Goal: Task Accomplishment & Management: Use online tool/utility

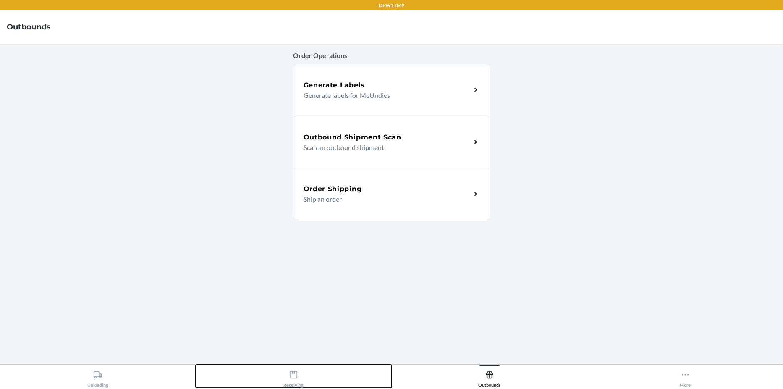
click at [287, 384] on div "Receiving" at bounding box center [293, 376] width 20 height 21
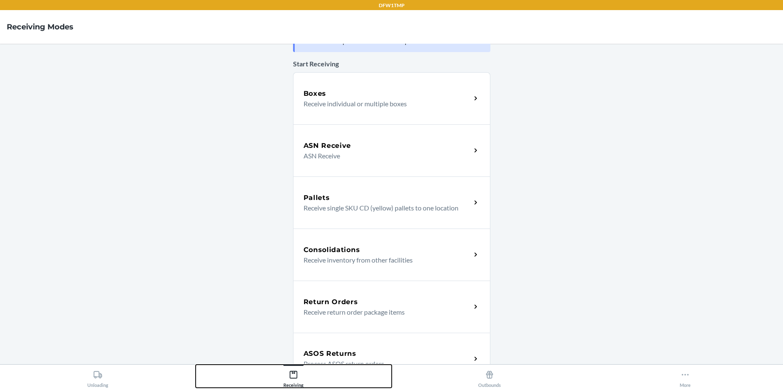
scroll to position [42, 0]
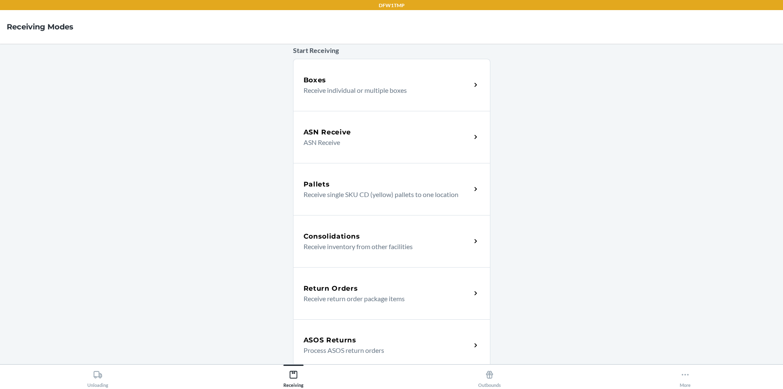
click at [328, 337] on h5 "ASOS Returns" at bounding box center [329, 340] width 53 height 10
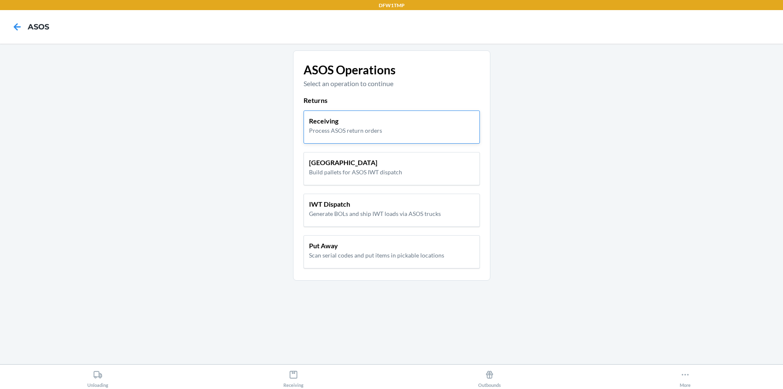
click at [319, 129] on p "Process ASOS return orders" at bounding box center [345, 130] width 73 height 9
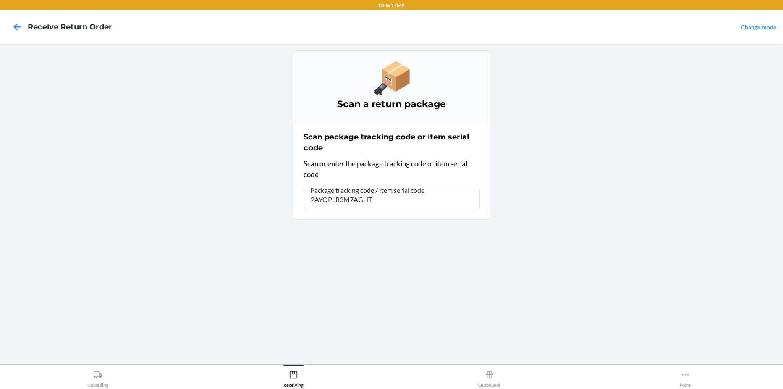
type input "2AYQPLR3M7AGHT"
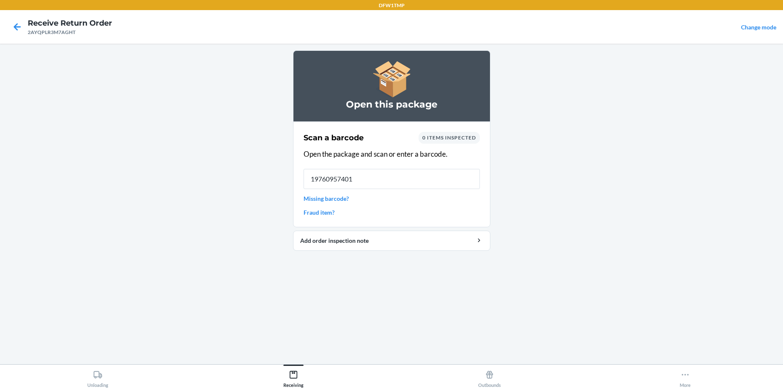
type input "197609574015"
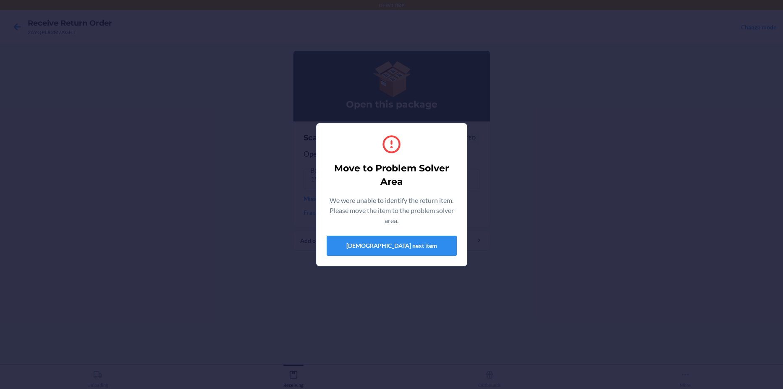
click at [175, 65] on div "Move to Problem Solver Area We were unable to identify the return item. Please …" at bounding box center [391, 194] width 783 height 389
click at [381, 243] on button "[DEMOGRAPHIC_DATA] next item" at bounding box center [391, 245] width 130 height 20
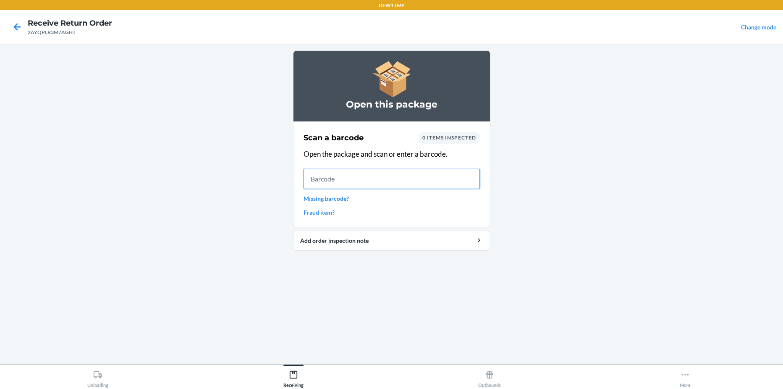
click at [355, 183] on input "text" at bounding box center [391, 179] width 176 height 20
type input "197609574015"
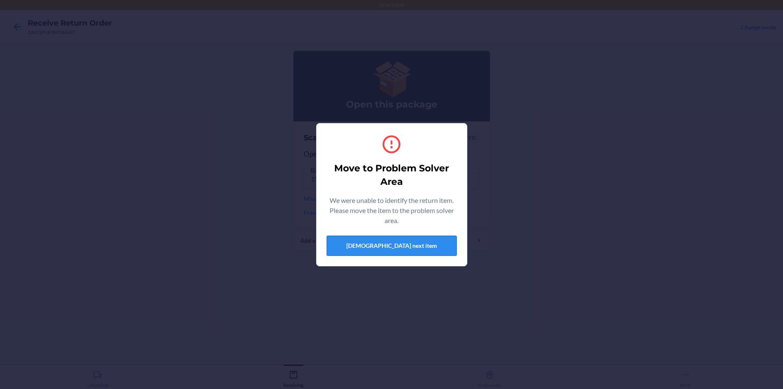
click at [410, 245] on button "[DEMOGRAPHIC_DATA] next item" at bounding box center [391, 245] width 130 height 20
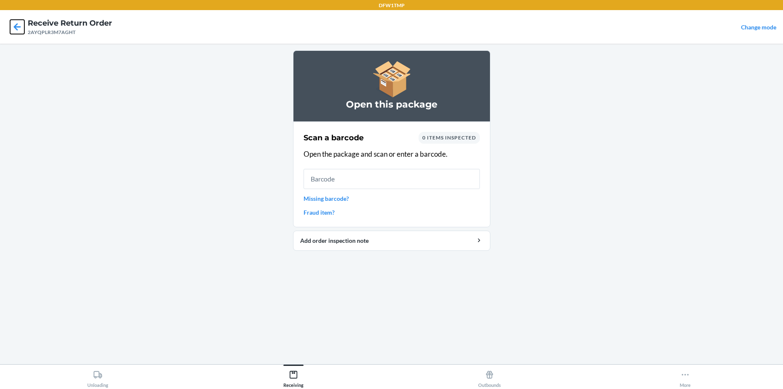
click at [16, 24] on icon at bounding box center [17, 27] width 14 height 14
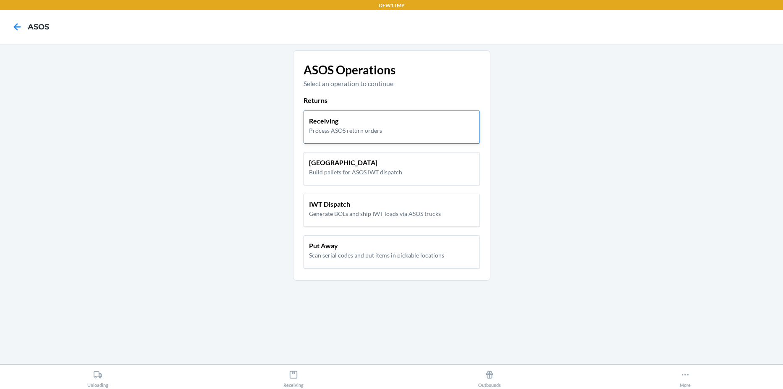
click at [341, 125] on p "Receiving" at bounding box center [345, 121] width 73 height 10
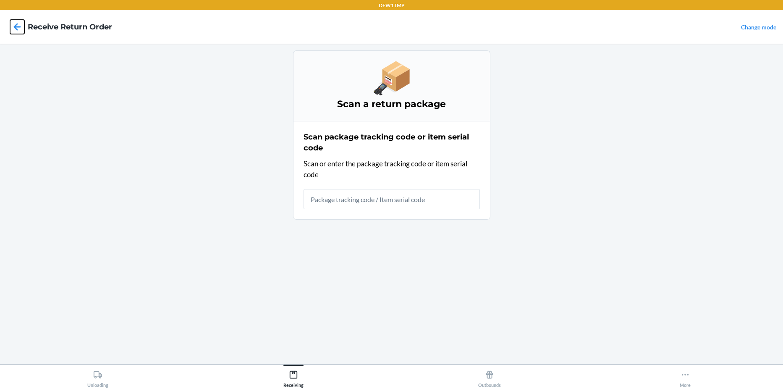
click at [16, 31] on icon at bounding box center [17, 27] width 14 height 14
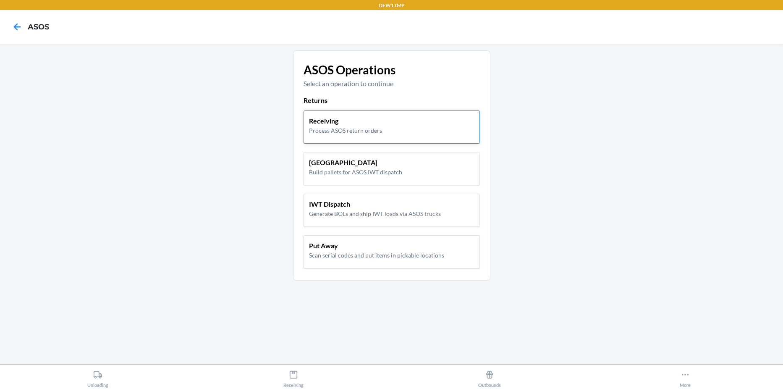
click at [372, 140] on div "Receiving Process ASOS return orders" at bounding box center [391, 126] width 176 height 33
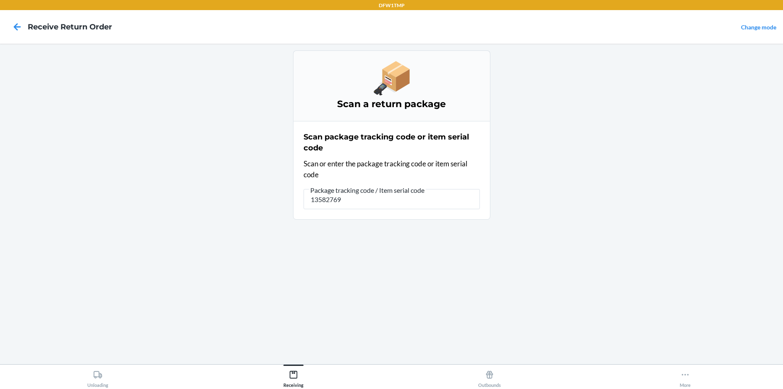
type input "135827697"
type input "2AYQPLR3M7AGHT"
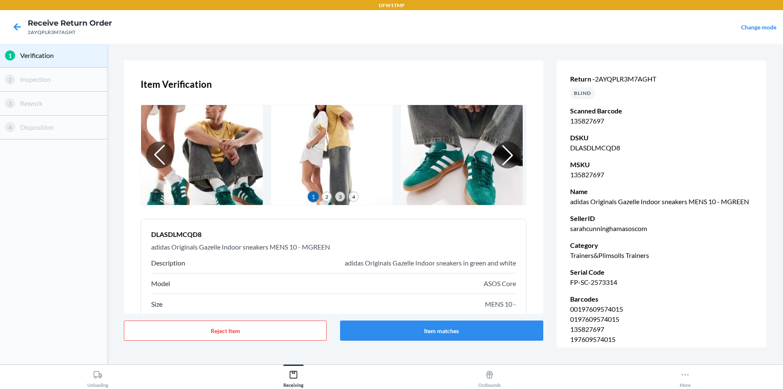
scroll to position [62, 0]
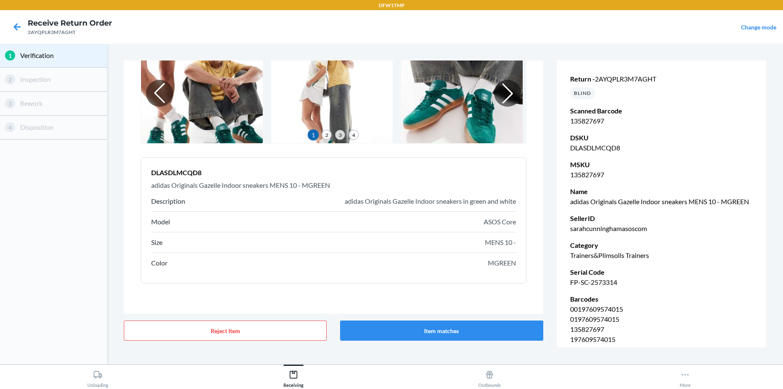
click at [500, 241] on p "MENS 10 -" at bounding box center [500, 242] width 31 height 10
click at [499, 265] on p "MGREEN" at bounding box center [502, 263] width 28 height 10
click at [496, 261] on p "MGREEN" at bounding box center [502, 263] width 28 height 10
click at [476, 338] on button "Item matches" at bounding box center [441, 330] width 203 height 20
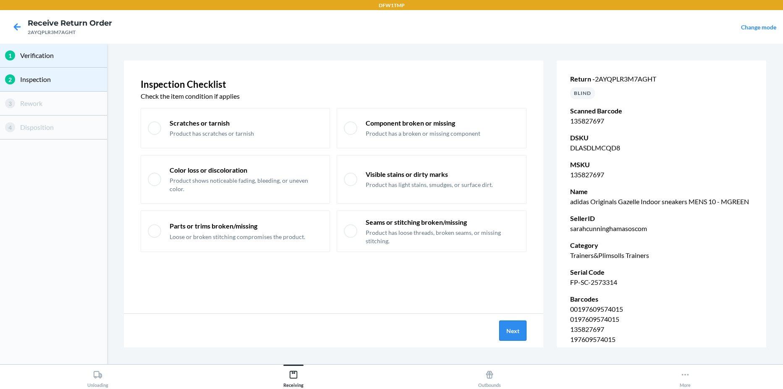
click at [523, 331] on button "Next" at bounding box center [512, 330] width 27 height 20
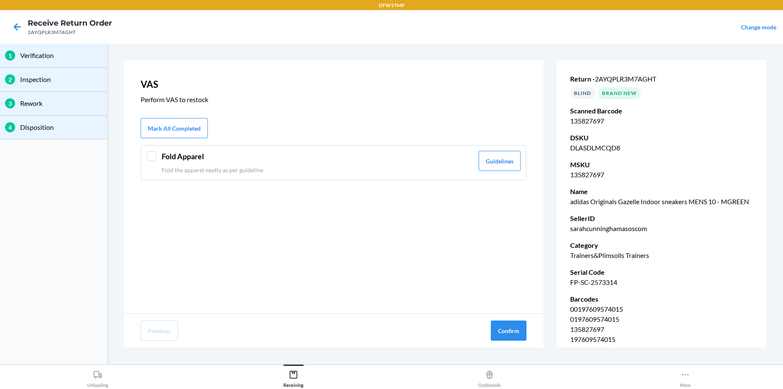
drag, startPoint x: 413, startPoint y: 165, endPoint x: 431, endPoint y: 192, distance: 33.1
click at [413, 165] on div "Fold Apparel Fold the apparel neatly as per guideline" at bounding box center [318, 163] width 312 height 24
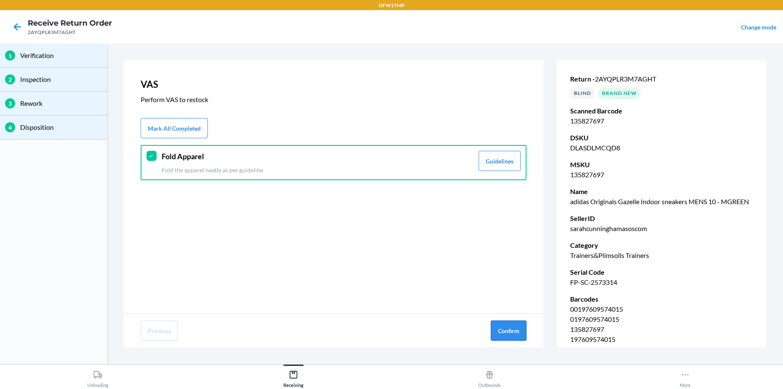
click at [512, 329] on button "Confirm" at bounding box center [509, 330] width 36 height 20
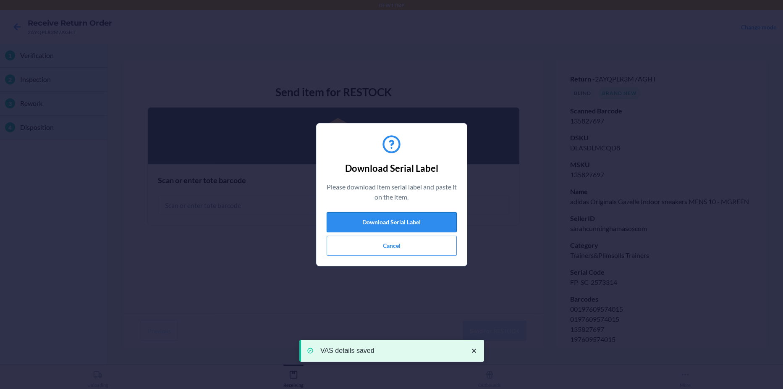
click at [413, 222] on button "Download Serial Label" at bounding box center [391, 222] width 130 height 20
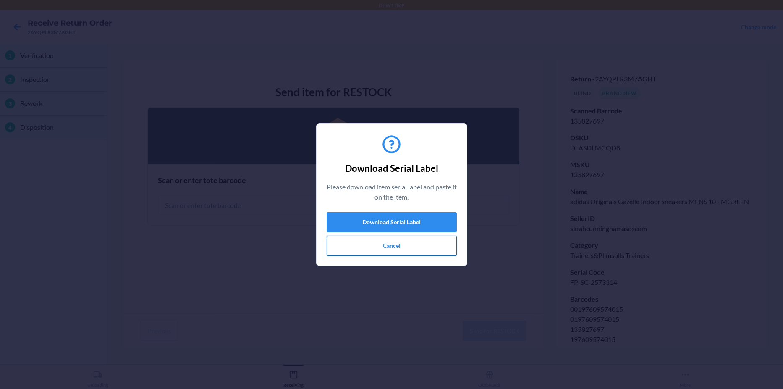
click at [386, 245] on button "Cancel" at bounding box center [391, 245] width 130 height 20
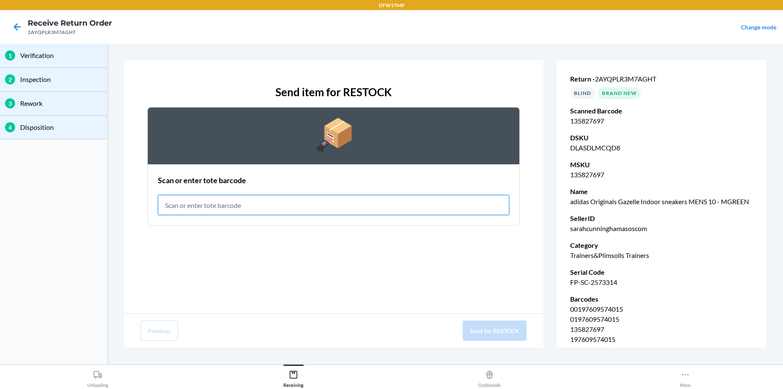
click at [324, 204] on input "text" at bounding box center [333, 205] width 351 height 20
type input "RET-PA-0099"
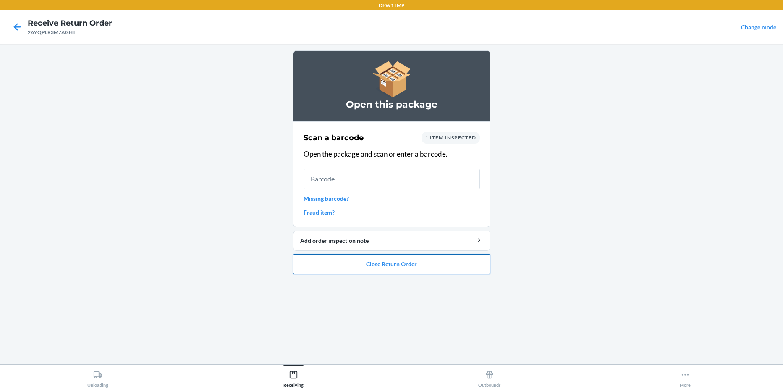
click at [332, 259] on button "Close Return Order" at bounding box center [391, 264] width 197 height 20
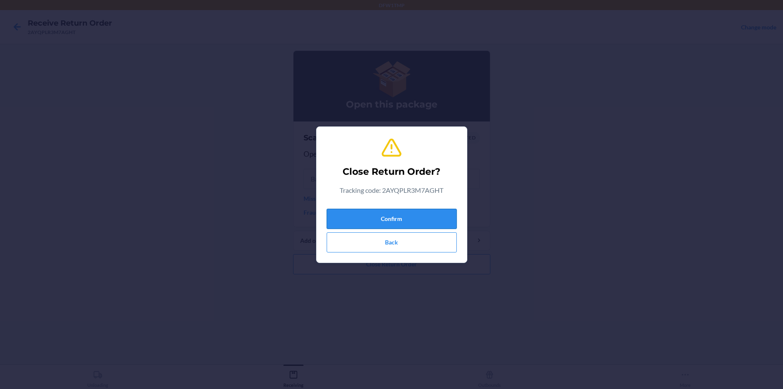
click at [390, 214] on button "Confirm" at bounding box center [391, 219] width 130 height 20
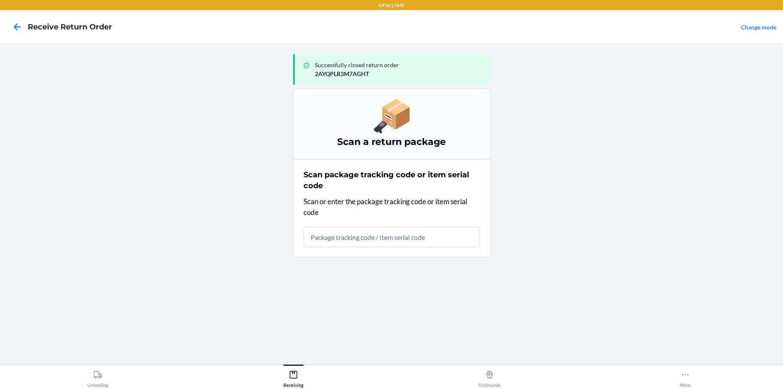
click at [351, 71] on p "2AYQPLR3M7AGHT" at bounding box center [399, 73] width 169 height 9
click at [366, 239] on input "text" at bounding box center [391, 237] width 176 height 20
type input "27S2DED3M7TUSY"
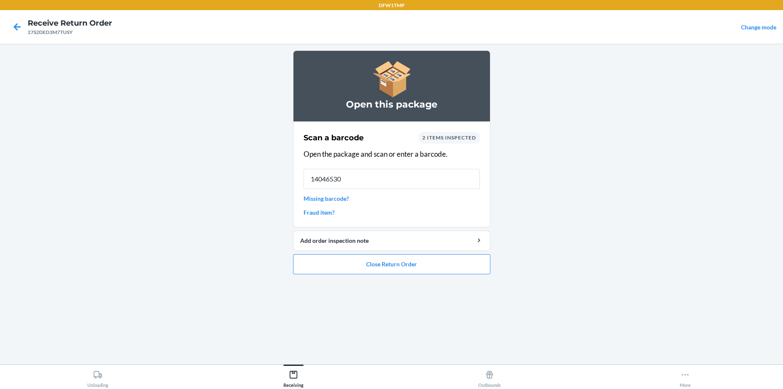
type input "140465301"
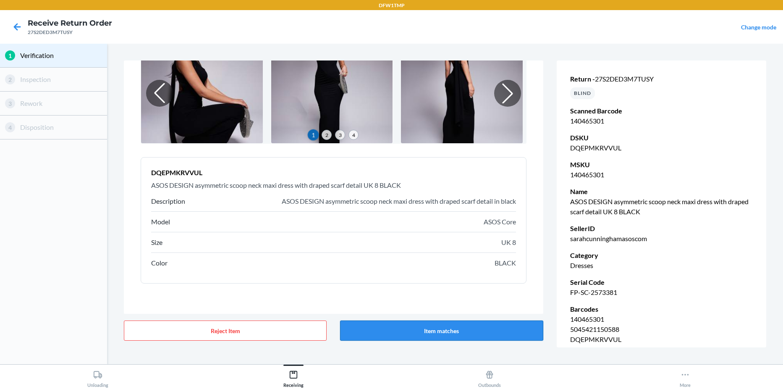
click at [484, 329] on button "Item matches" at bounding box center [441, 330] width 203 height 20
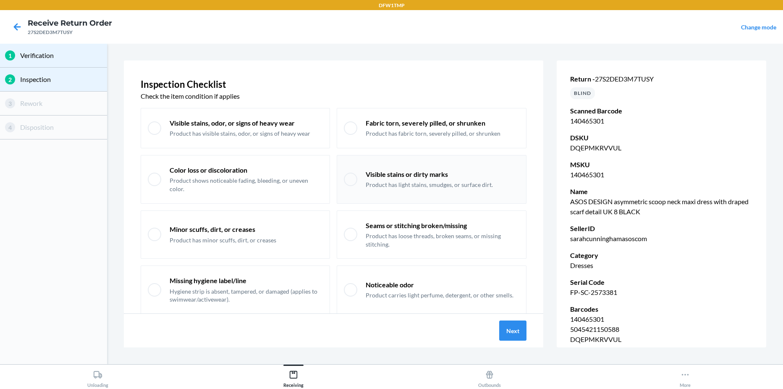
click at [345, 177] on div at bounding box center [350, 178] width 13 height 13
checkbox input "true"
click at [258, 236] on p "Product has minor scuffs, dirt, or creases" at bounding box center [223, 240] width 107 height 8
checkbox input "true"
click at [517, 335] on button "Next" at bounding box center [512, 330] width 27 height 20
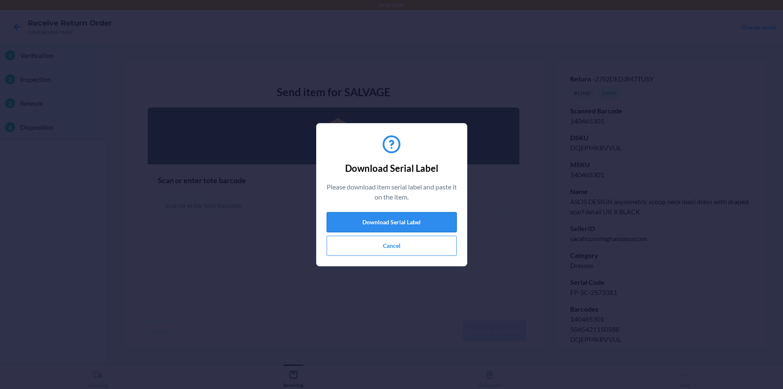
click at [366, 219] on button "Download Serial Label" at bounding box center [391, 222] width 130 height 20
click at [414, 238] on button "Cancel" at bounding box center [391, 245] width 130 height 20
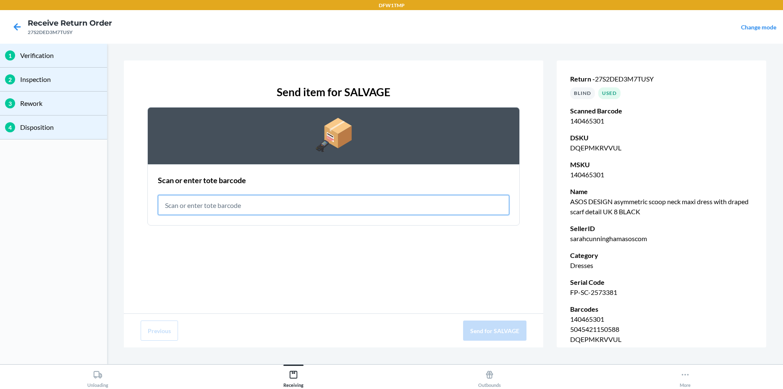
click at [376, 207] on input "text" at bounding box center [333, 205] width 351 height 20
type input "RET-SLV-0001"
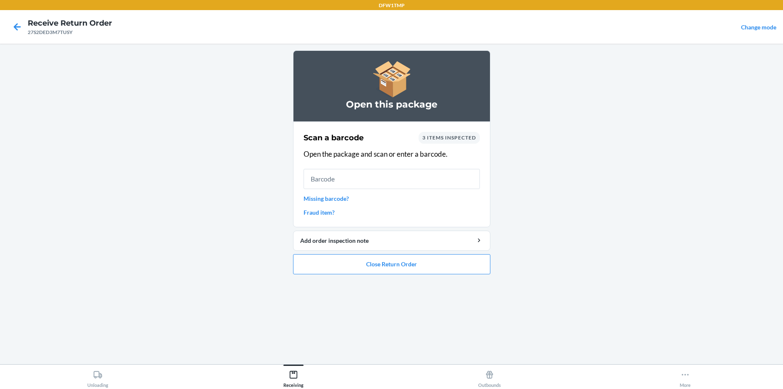
click at [444, 143] on div "3 items inspected" at bounding box center [448, 138] width 61 height 12
click at [445, 138] on span "3 items inspected" at bounding box center [449, 137] width 54 height 6
drag, startPoint x: 445, startPoint y: 138, endPoint x: 429, endPoint y: 138, distance: 16.0
click at [429, 138] on span "3 items inspected" at bounding box center [449, 137] width 54 height 6
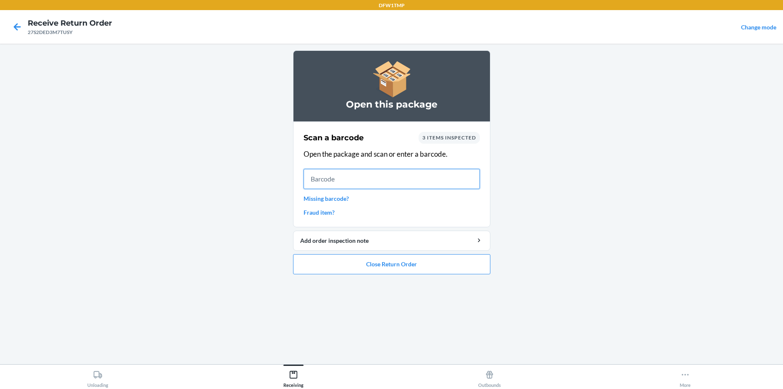
click at [393, 183] on input "text" at bounding box center [391, 179] width 176 height 20
type input "139769543"
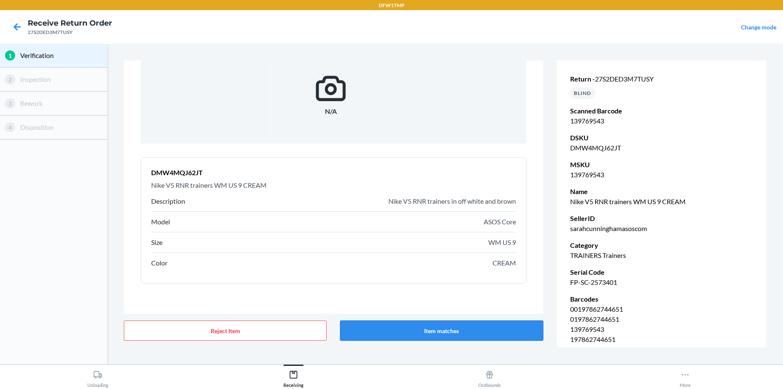
click at [406, 333] on button "Item matches" at bounding box center [441, 330] width 203 height 20
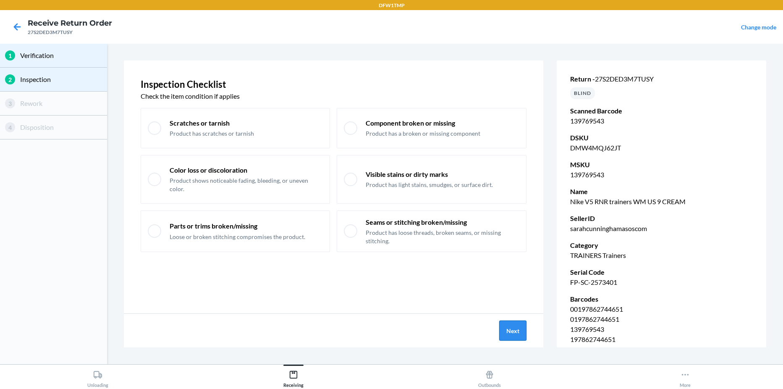
click at [506, 338] on button "Next" at bounding box center [512, 330] width 27 height 20
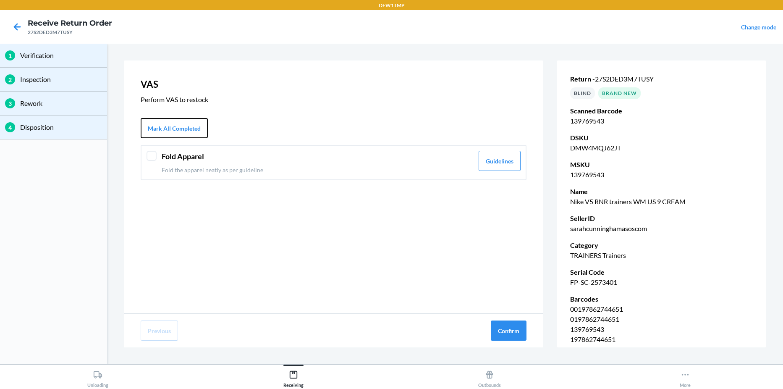
drag, startPoint x: 172, startPoint y: 131, endPoint x: 259, endPoint y: 195, distance: 108.0
click at [173, 130] on button "Mark All Completed" at bounding box center [174, 128] width 67 height 20
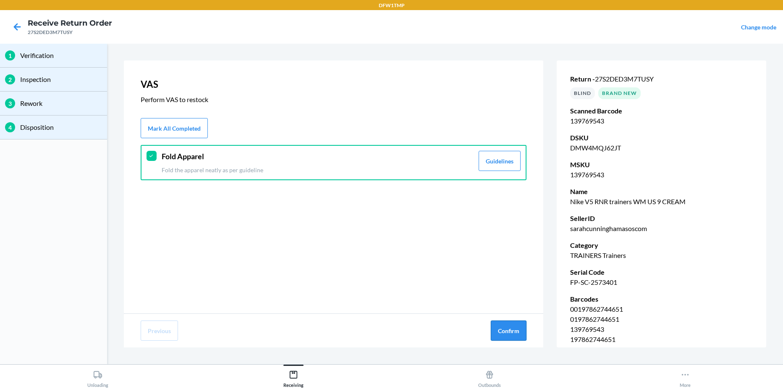
click at [514, 332] on button "Confirm" at bounding box center [509, 330] width 36 height 20
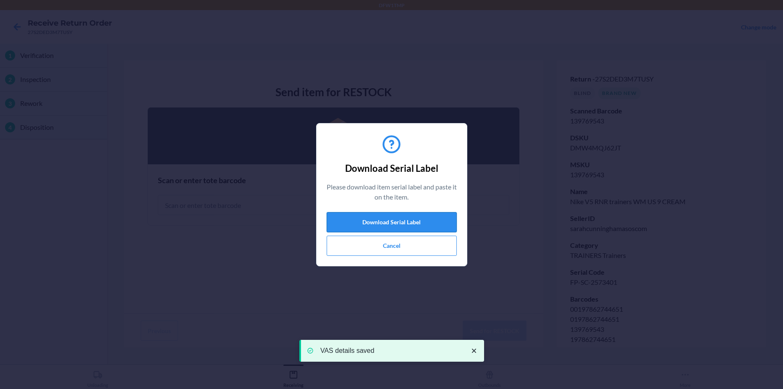
click at [378, 227] on button "Download Serial Label" at bounding box center [391, 222] width 130 height 20
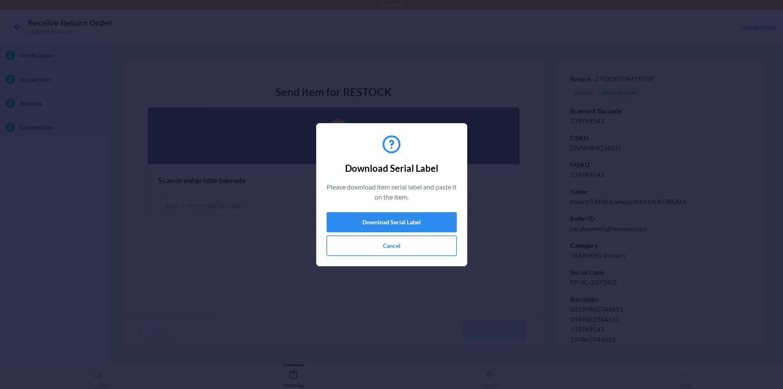
click at [354, 248] on button "Cancel" at bounding box center [391, 245] width 130 height 20
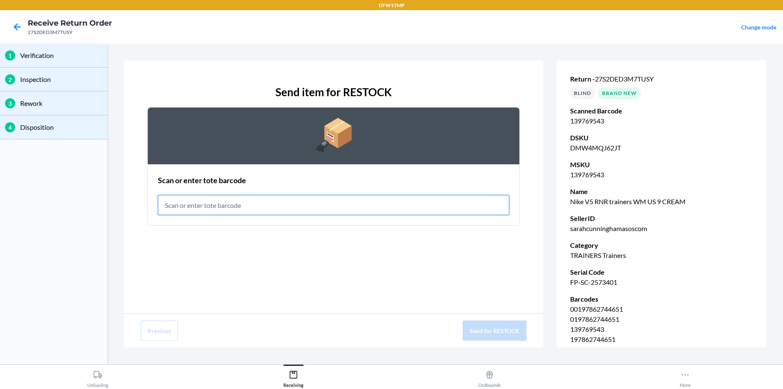
click at [249, 198] on input "text" at bounding box center [333, 205] width 351 height 20
type input "RET-PA-0099"
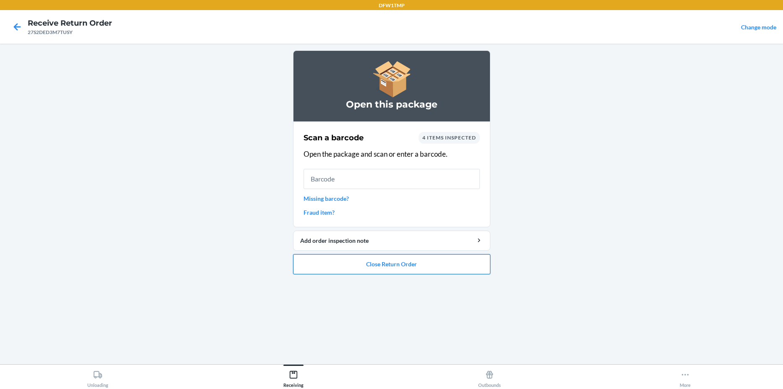
click at [335, 266] on button "Close Return Order" at bounding box center [391, 264] width 197 height 20
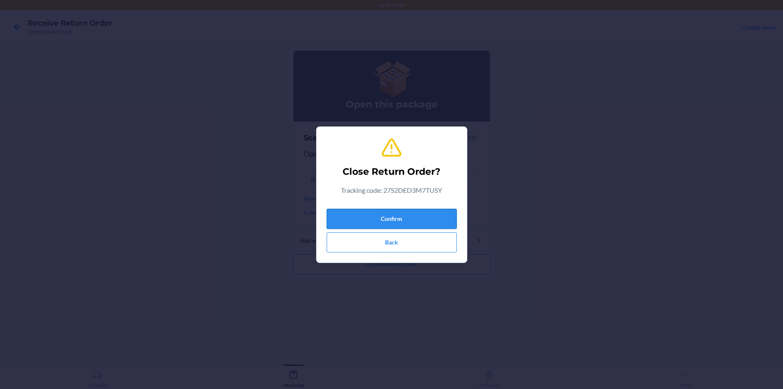
click at [442, 212] on button "Confirm" at bounding box center [391, 219] width 130 height 20
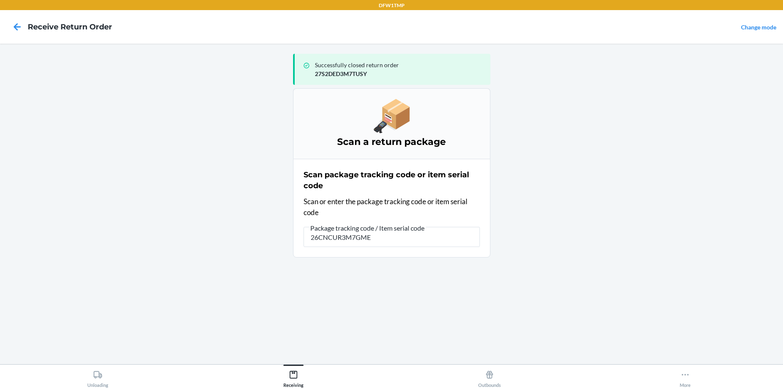
type input "26CNCUR3M7GME8"
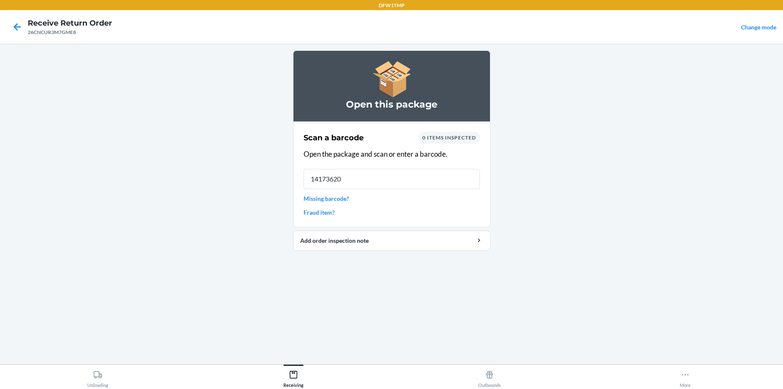
type input "141736202"
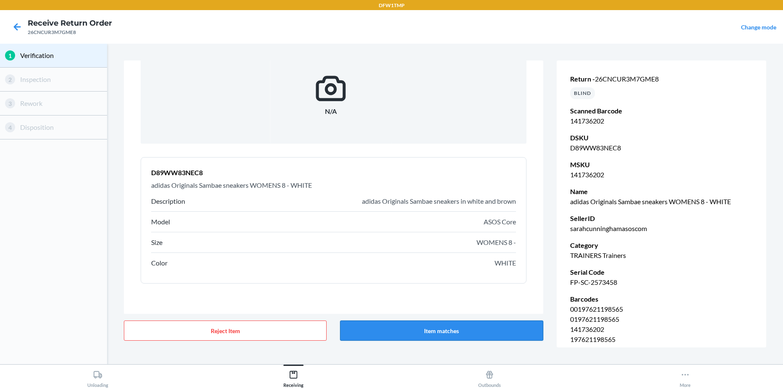
click at [440, 338] on button "Item matches" at bounding box center [441, 330] width 203 height 20
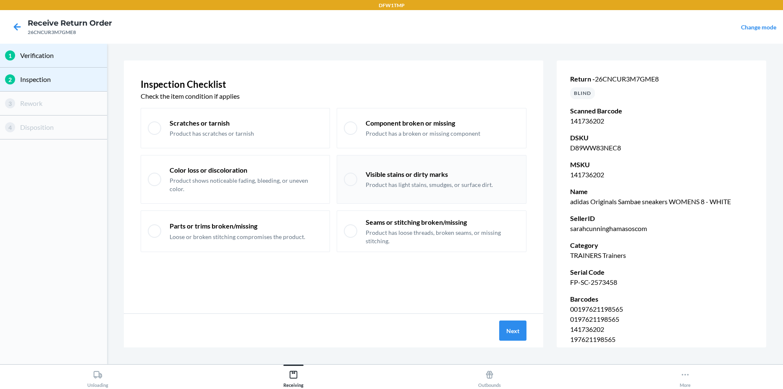
click at [424, 176] on div "Visible stains or dirty marks Product has light stains, smudges, or surface dir…" at bounding box center [429, 179] width 127 height 19
checkbox input "true"
click at [515, 333] on button "Next" at bounding box center [512, 330] width 27 height 20
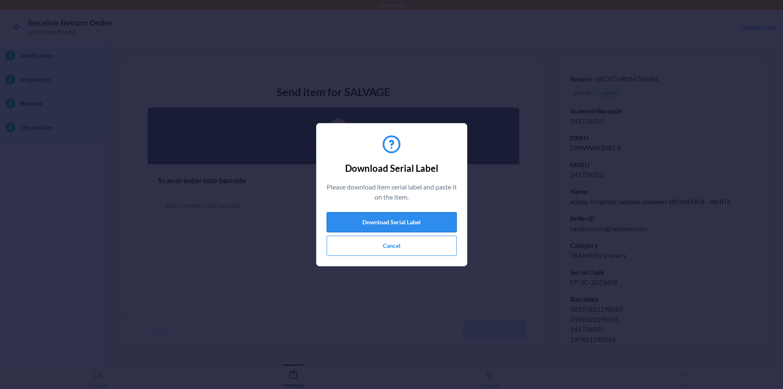
click at [367, 220] on button "Download Serial Label" at bounding box center [391, 222] width 130 height 20
click at [360, 245] on button "Cancel" at bounding box center [391, 245] width 130 height 20
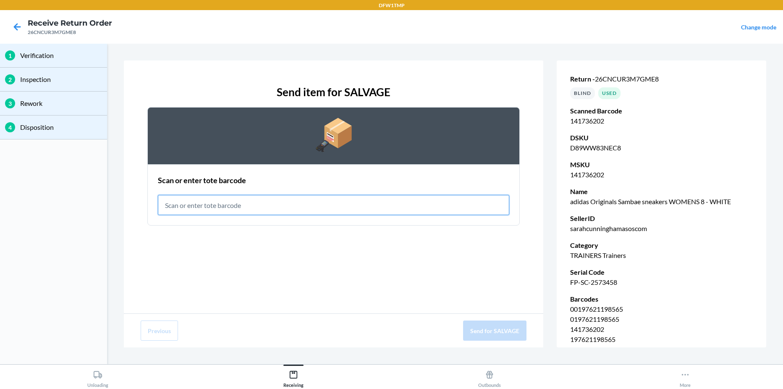
click at [292, 209] on input "text" at bounding box center [333, 205] width 351 height 20
type input "RET-SLV-0001"
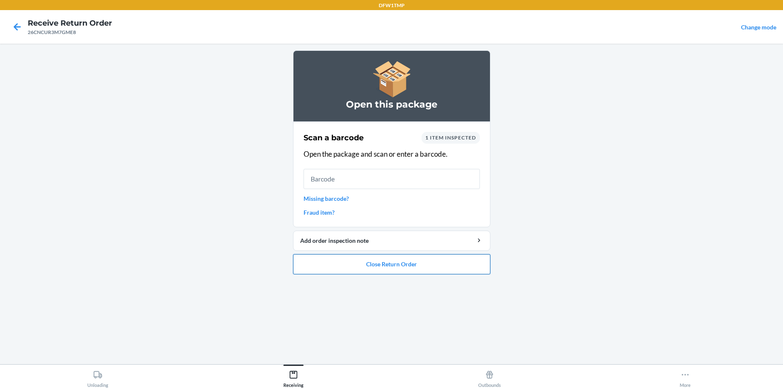
click at [353, 266] on button "Close Return Order" at bounding box center [391, 264] width 197 height 20
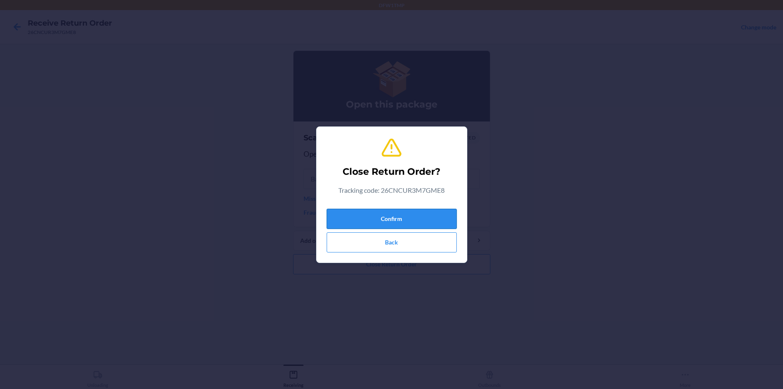
click at [367, 214] on button "Confirm" at bounding box center [391, 219] width 130 height 20
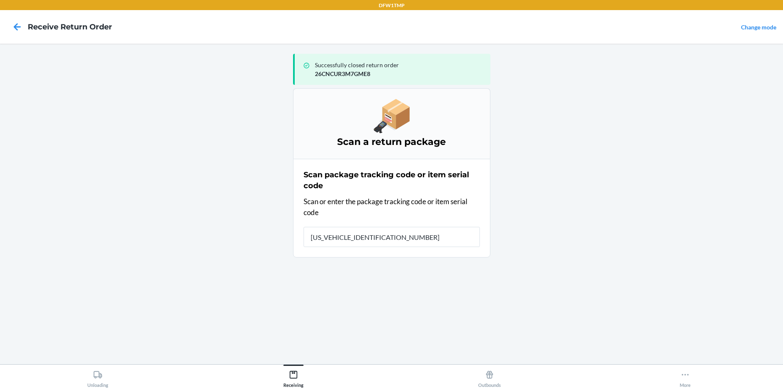
type input "1ZY2198D9026278355"
type input "25F52WH3M7XRL5"
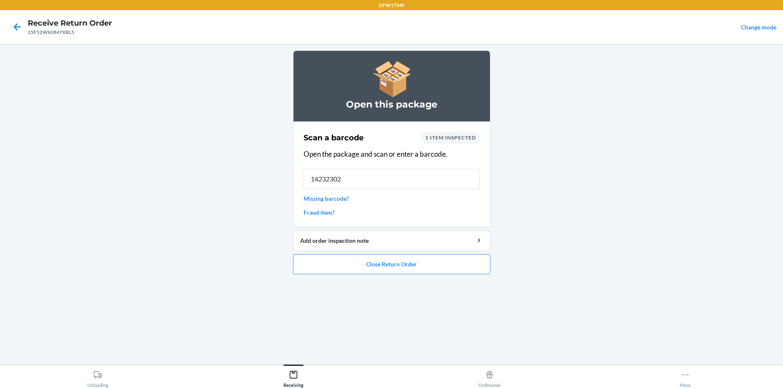
type input "142323025"
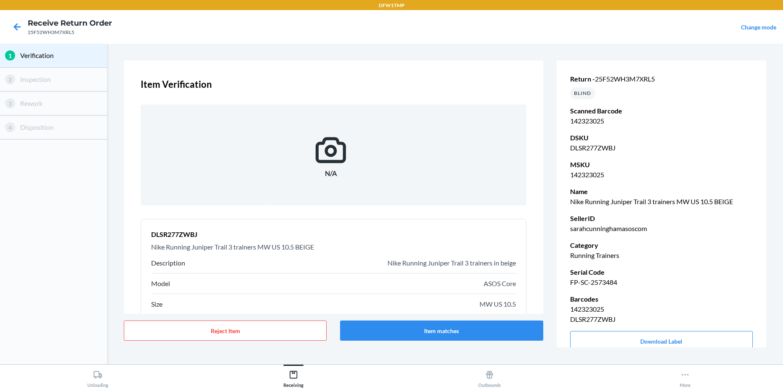
scroll to position [42, 0]
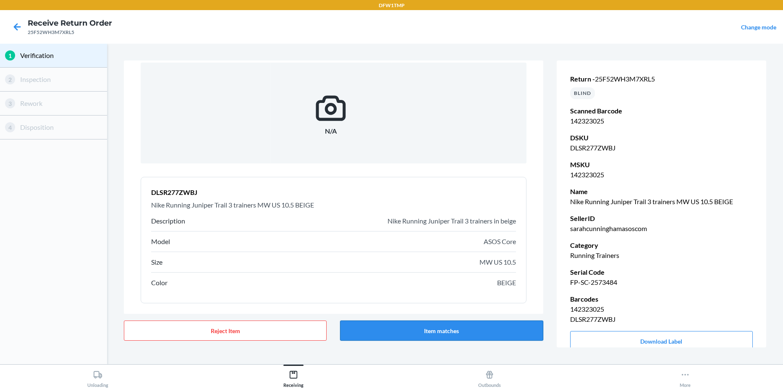
click at [398, 328] on button "Item matches" at bounding box center [441, 330] width 203 height 20
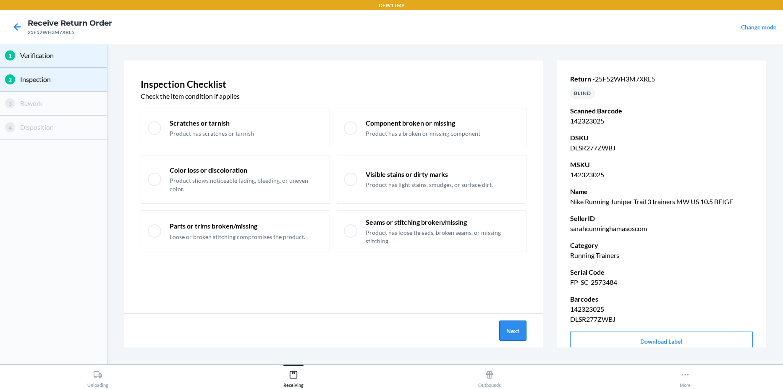
click at [518, 331] on button "Next" at bounding box center [512, 330] width 27 height 20
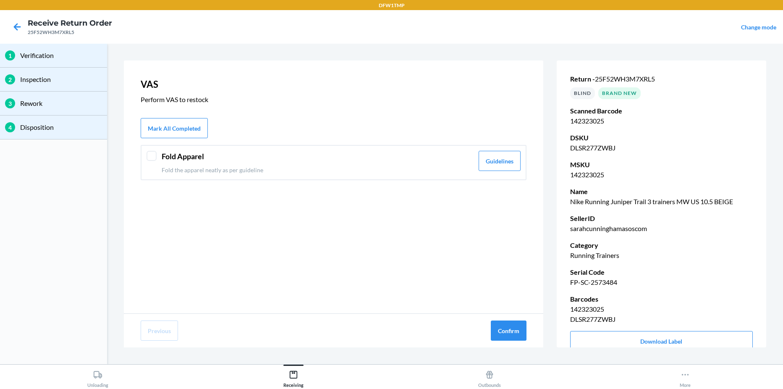
click at [181, 152] on header "Fold Apparel" at bounding box center [318, 156] width 312 height 11
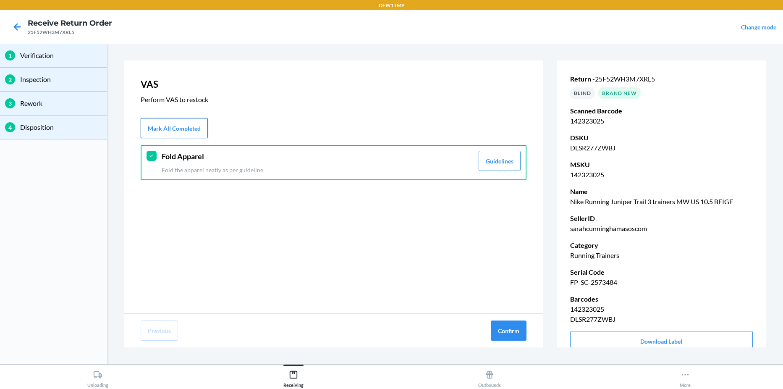
click at [172, 121] on button "Mark All Completed" at bounding box center [174, 128] width 67 height 20
click at [503, 332] on button "Confirm" at bounding box center [509, 330] width 36 height 20
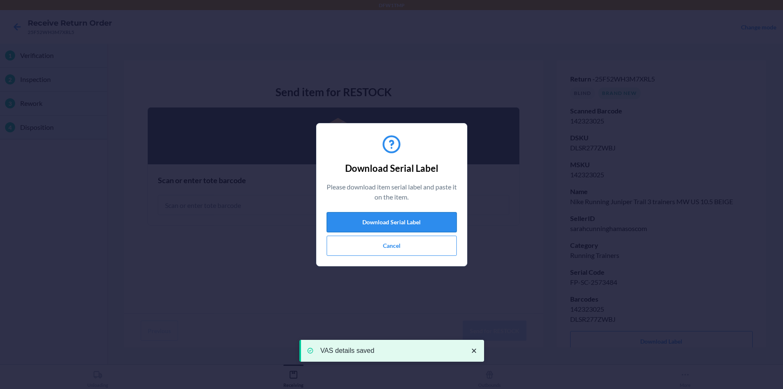
click at [343, 220] on button "Download Serial Label" at bounding box center [391, 222] width 130 height 20
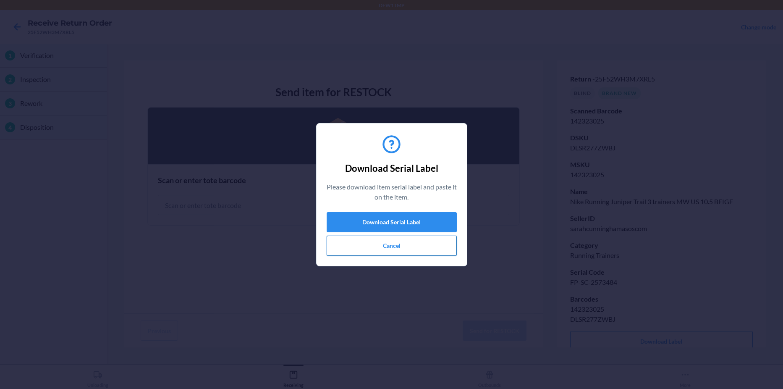
click at [408, 245] on button "Cancel" at bounding box center [391, 245] width 130 height 20
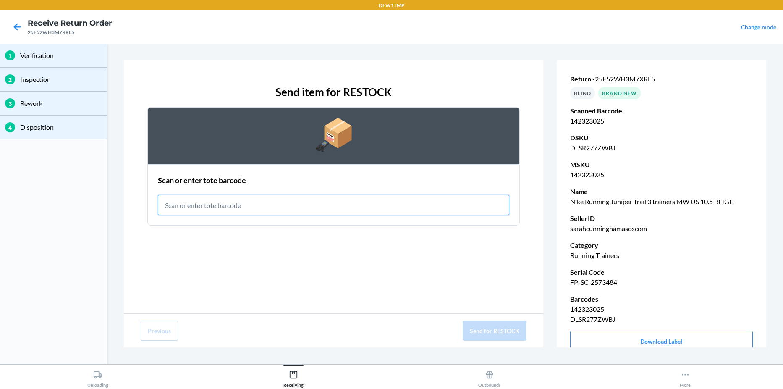
click at [321, 207] on input "text" at bounding box center [333, 205] width 351 height 20
type input "RET-PA-0098"
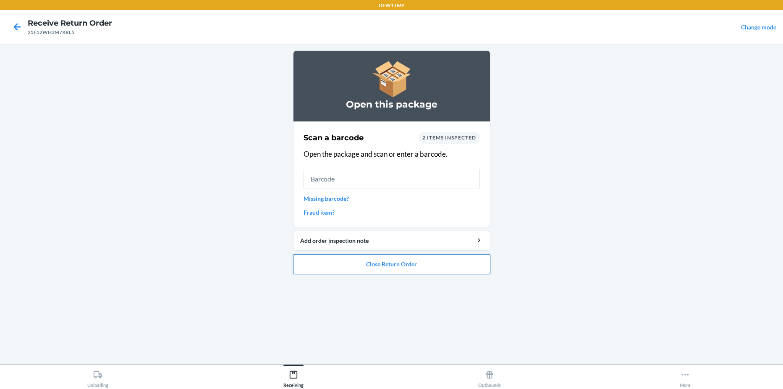
click at [332, 257] on button "Close Return Order" at bounding box center [391, 264] width 197 height 20
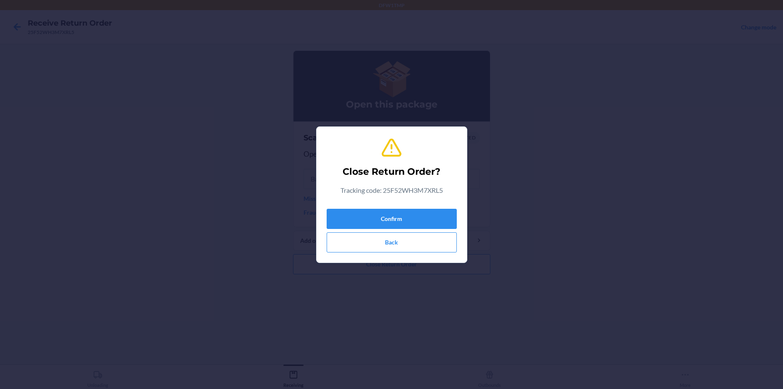
click at [356, 229] on div "Confirm Back" at bounding box center [391, 228] width 130 height 47
click at [348, 222] on button "Confirm" at bounding box center [391, 219] width 130 height 20
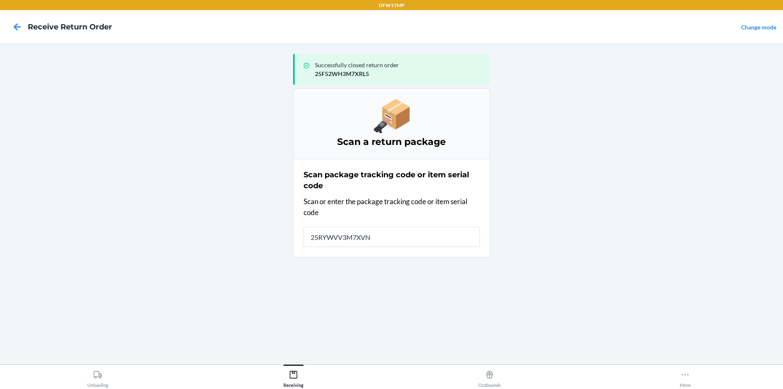
type input "25RYWVV3M7XVN6"
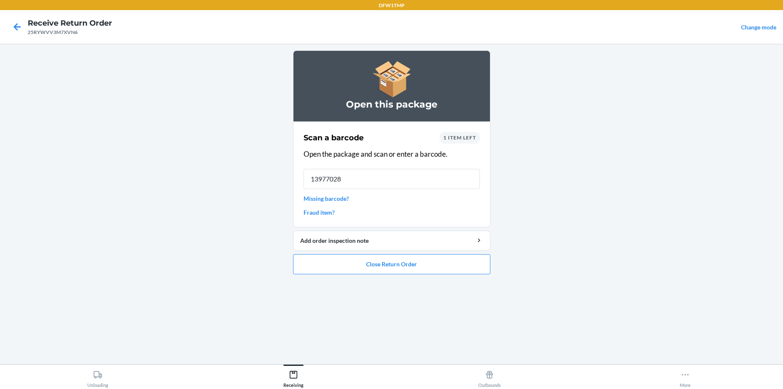
type input "139770289"
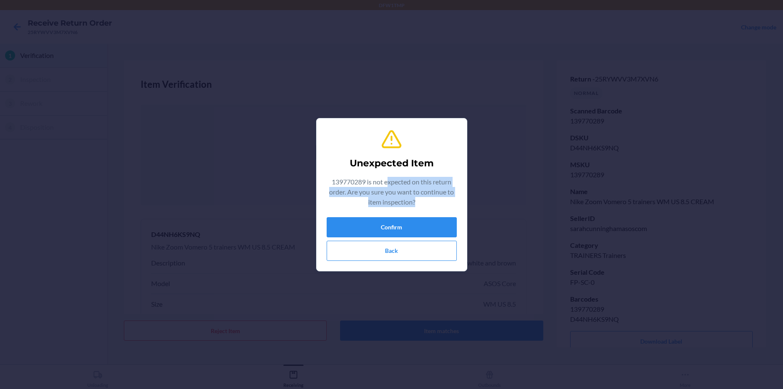
drag, startPoint x: 387, startPoint y: 184, endPoint x: 430, endPoint y: 197, distance: 45.5
click at [430, 197] on p "139770289 is not expected on this return order. Are you sure you want to contin…" at bounding box center [391, 192] width 130 height 30
click at [338, 178] on p "139770289 is not expected on this return order. Are you sure you want to contin…" at bounding box center [391, 192] width 130 height 30
drag, startPoint x: 330, startPoint y: 182, endPoint x: 429, endPoint y: 201, distance: 100.5
click at [429, 201] on p "139770289 is not expected on this return order. Are you sure you want to contin…" at bounding box center [391, 192] width 130 height 30
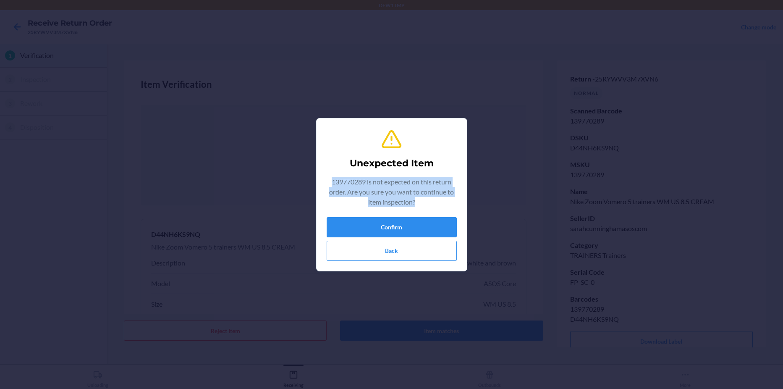
drag, startPoint x: 429, startPoint y: 201, endPoint x: 363, endPoint y: 184, distance: 68.5
click at [363, 184] on p "139770289 is not expected on this return order. Are you sure you want to contin…" at bounding box center [391, 192] width 130 height 30
click at [414, 248] on button "Back" at bounding box center [391, 250] width 130 height 20
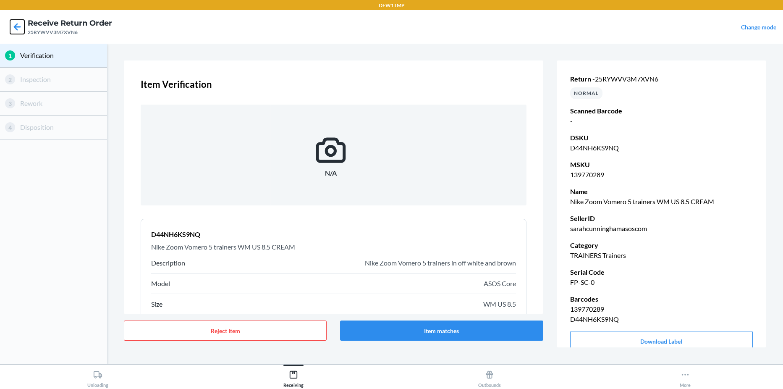
click at [18, 26] on icon at bounding box center [17, 27] width 14 height 14
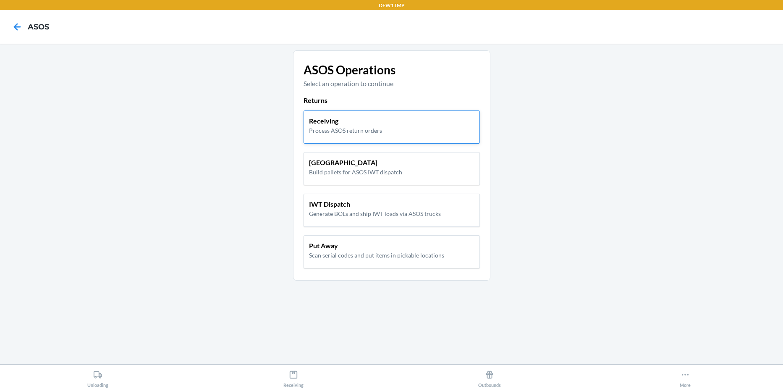
click at [377, 122] on p "Receiving" at bounding box center [345, 121] width 73 height 10
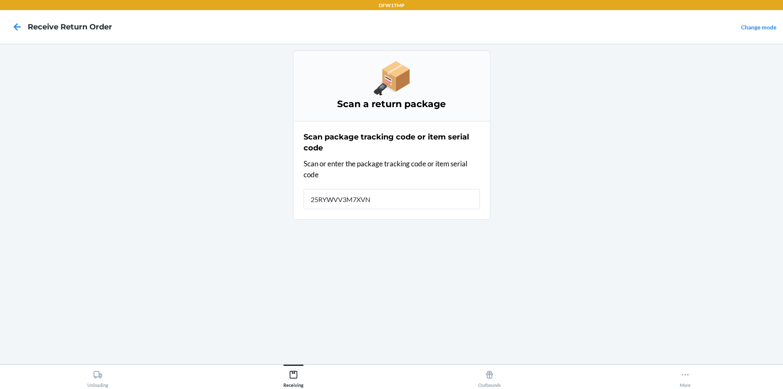
type input "25RYWVV3M7XVN6"
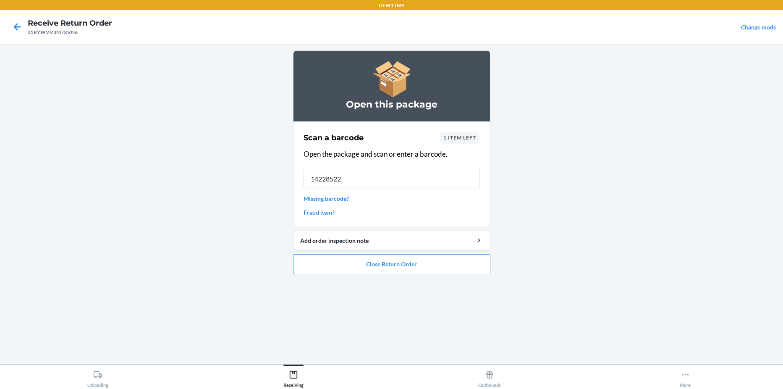
type input "142285220"
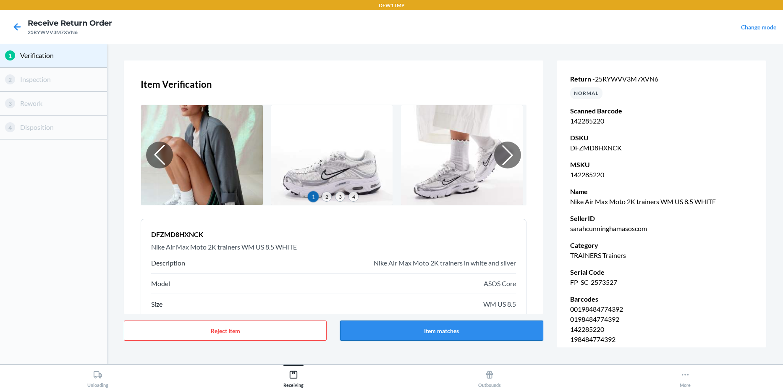
click at [386, 334] on button "Item matches" at bounding box center [441, 330] width 203 height 20
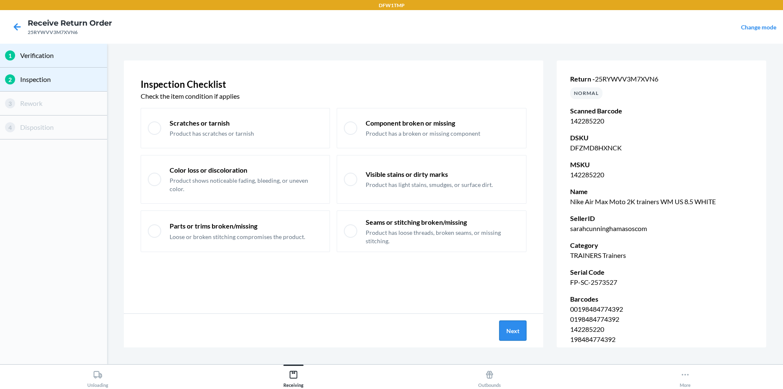
click at [507, 329] on button "Next" at bounding box center [512, 330] width 27 height 20
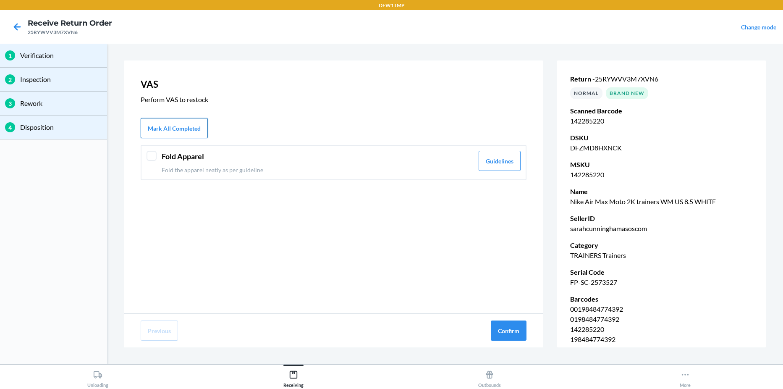
click at [183, 136] on button "Mark All Completed" at bounding box center [174, 128] width 67 height 20
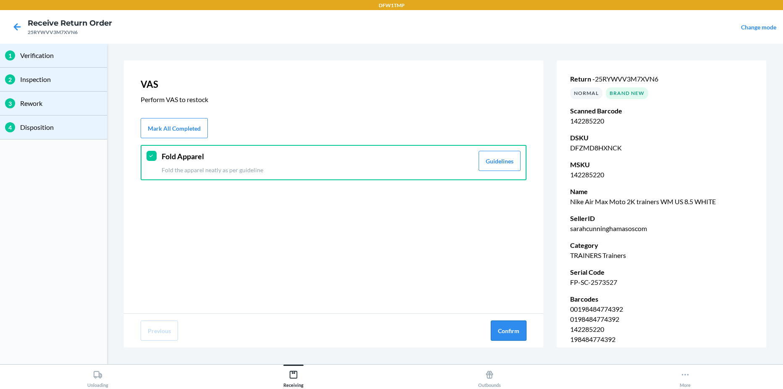
click at [507, 332] on button "Confirm" at bounding box center [509, 330] width 36 height 20
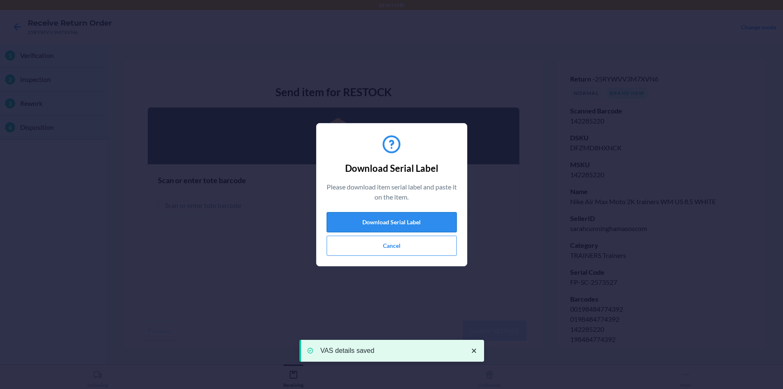
drag, startPoint x: 360, startPoint y: 225, endPoint x: 361, endPoint y: 218, distance: 6.8
click at [363, 224] on button "Download Serial Label" at bounding box center [391, 222] width 130 height 20
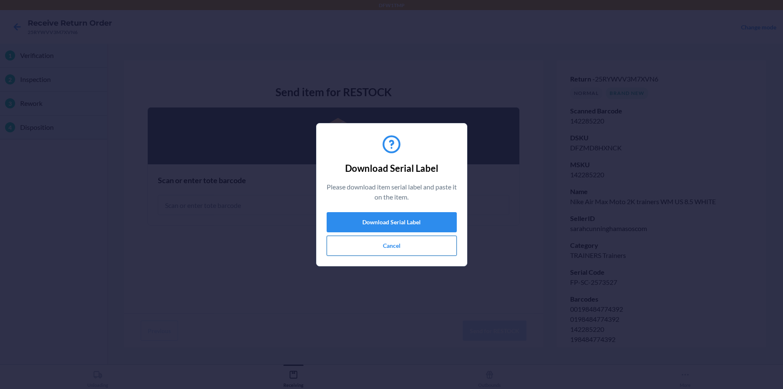
click at [342, 246] on button "Cancel" at bounding box center [391, 245] width 130 height 20
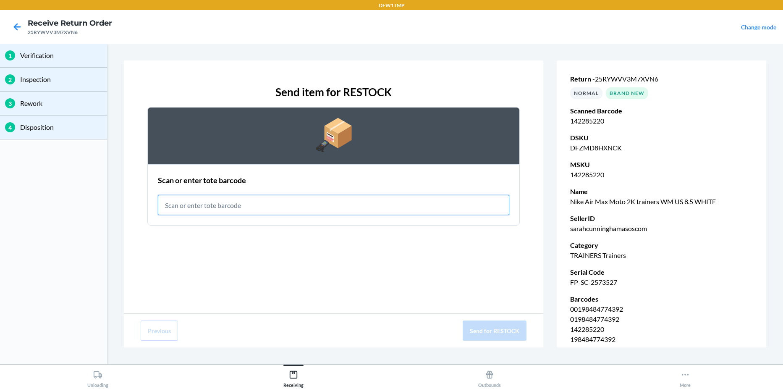
click at [273, 201] on input "text" at bounding box center [333, 205] width 351 height 20
type input "RET-PA-0098"
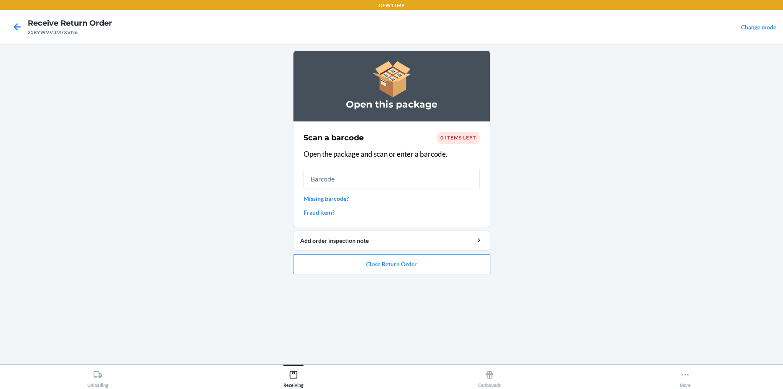
click at [453, 138] on span "0 items left" at bounding box center [458, 137] width 36 height 6
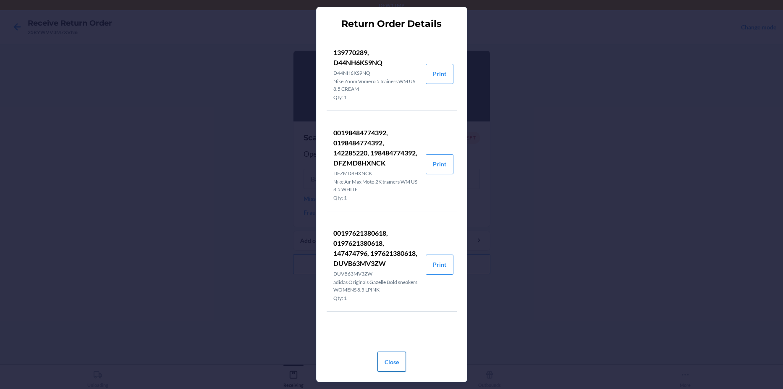
click at [380, 359] on button "Close" at bounding box center [391, 361] width 29 height 20
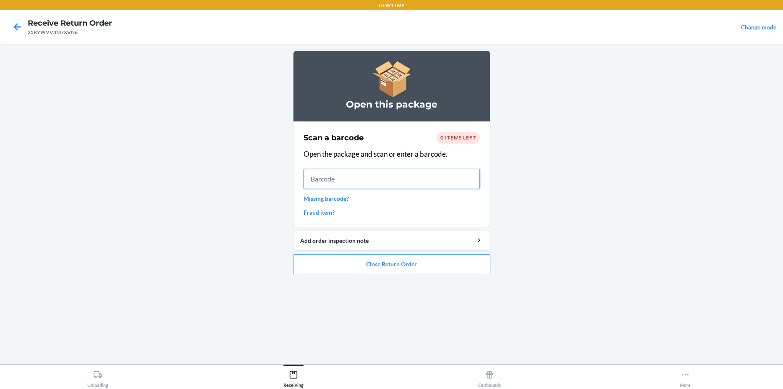
click at [334, 179] on input "text" at bounding box center [391, 179] width 176 height 20
type input "147474796"
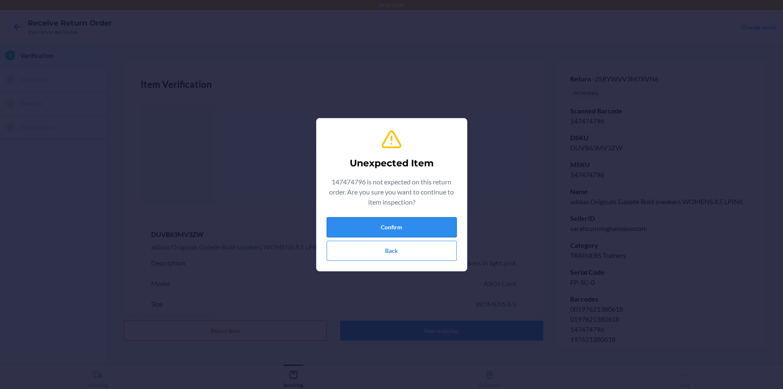
click at [359, 222] on button "Confirm" at bounding box center [391, 227] width 130 height 20
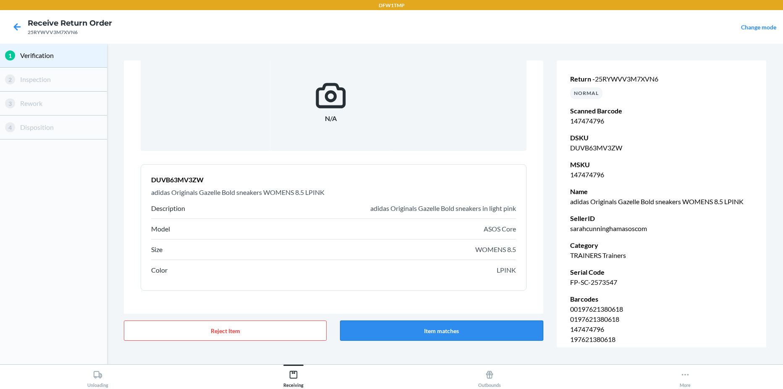
scroll to position [62, 0]
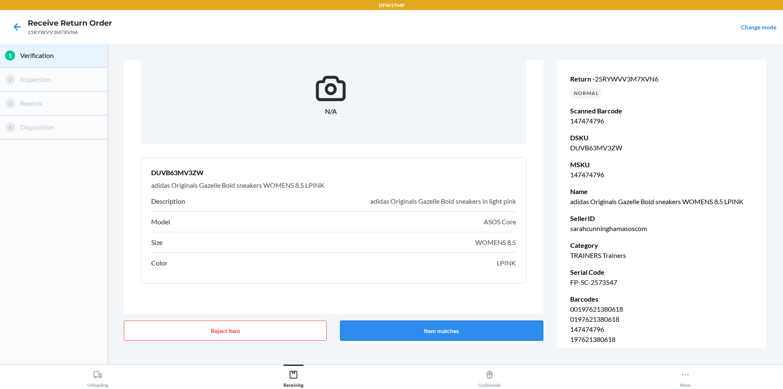
click at [452, 334] on button "Item matches" at bounding box center [441, 330] width 203 height 20
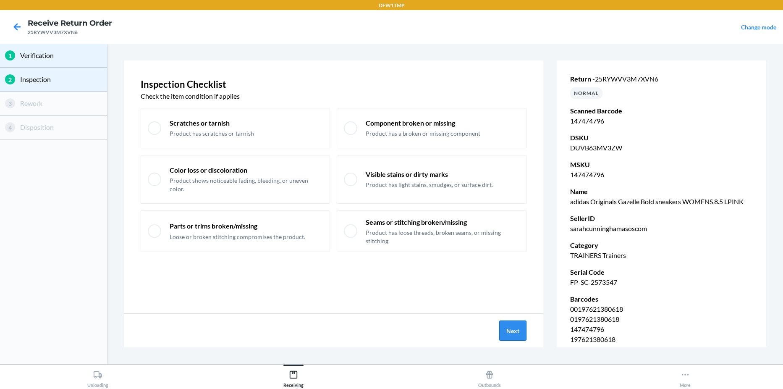
click at [512, 327] on button "Next" at bounding box center [512, 330] width 27 height 20
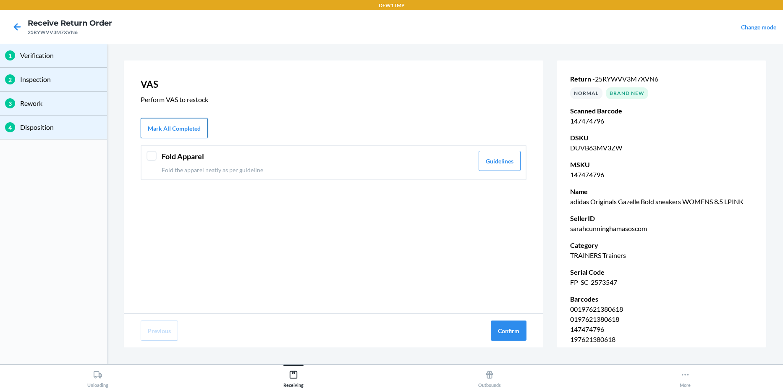
click at [168, 131] on button "Mark All Completed" at bounding box center [174, 128] width 67 height 20
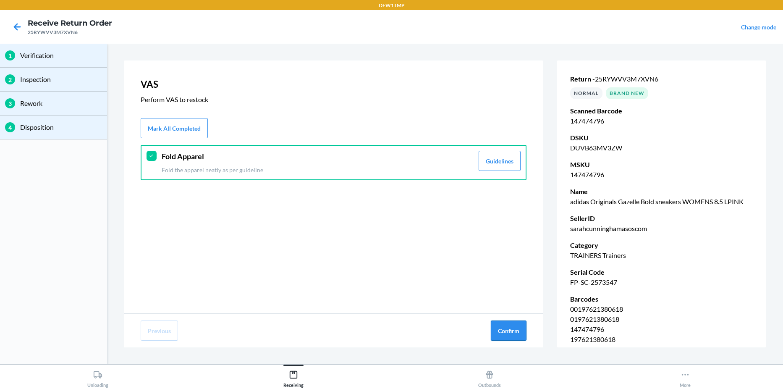
click at [503, 326] on button "Confirm" at bounding box center [509, 330] width 36 height 20
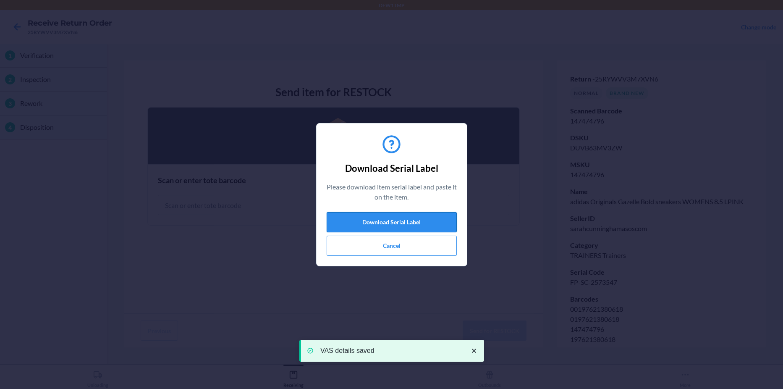
click at [372, 225] on button "Download Serial Label" at bounding box center [391, 222] width 130 height 20
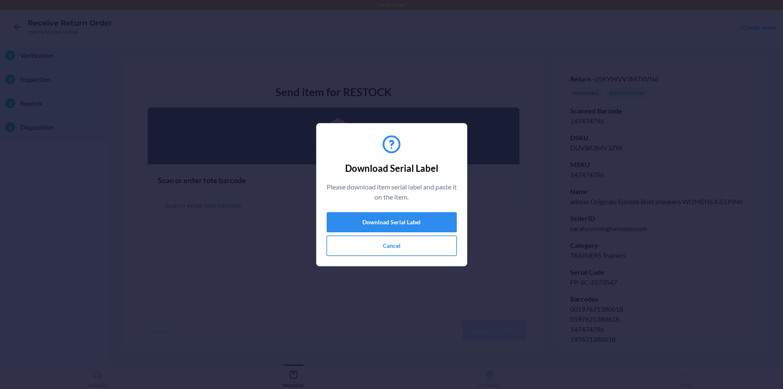
click at [355, 247] on button "Cancel" at bounding box center [391, 245] width 130 height 20
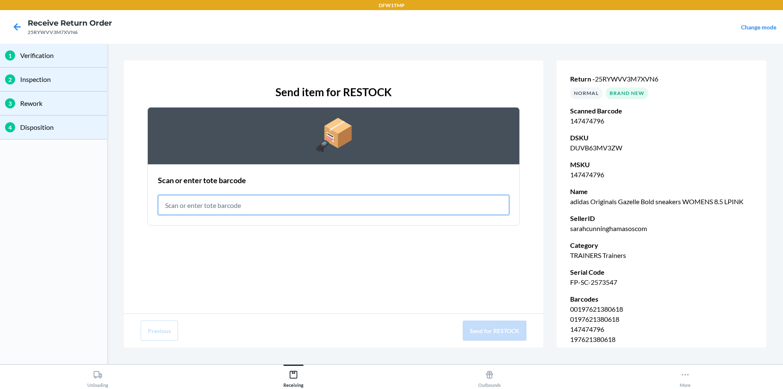
click at [245, 206] on input "text" at bounding box center [333, 205] width 351 height 20
type input "RET-PA-0098"
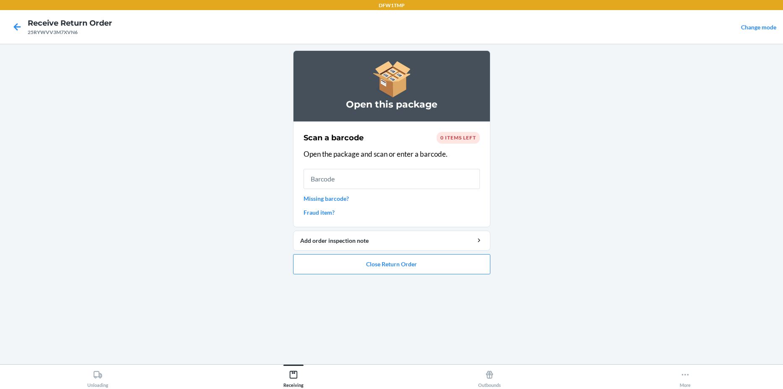
click at [463, 139] on span "0 items left" at bounding box center [458, 137] width 36 height 6
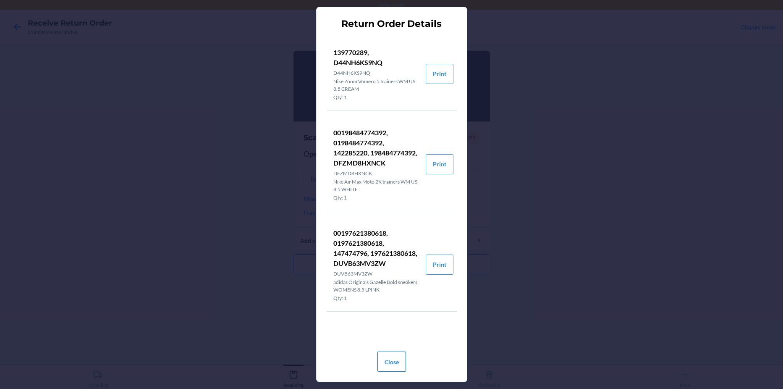
click at [395, 356] on button "Close" at bounding box center [391, 361] width 29 height 20
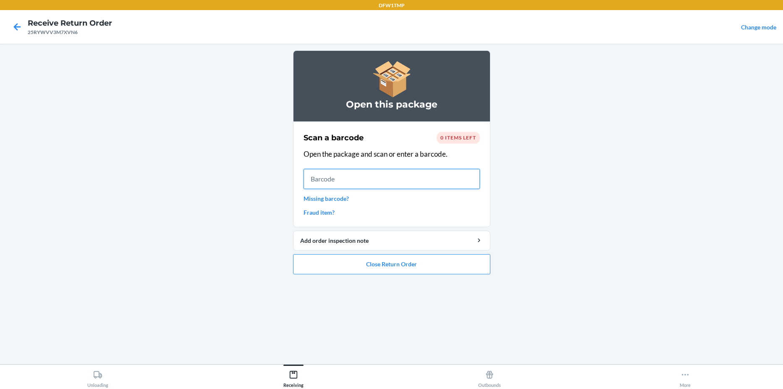
click at [382, 175] on input "text" at bounding box center [391, 179] width 176 height 20
type input "139770289"
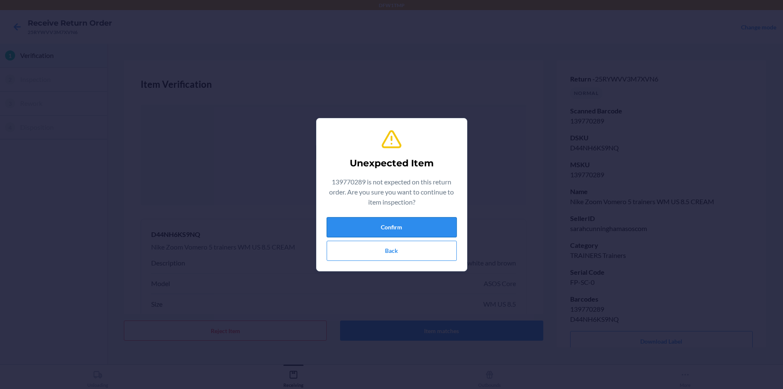
click at [393, 227] on button "Confirm" at bounding box center [391, 227] width 130 height 20
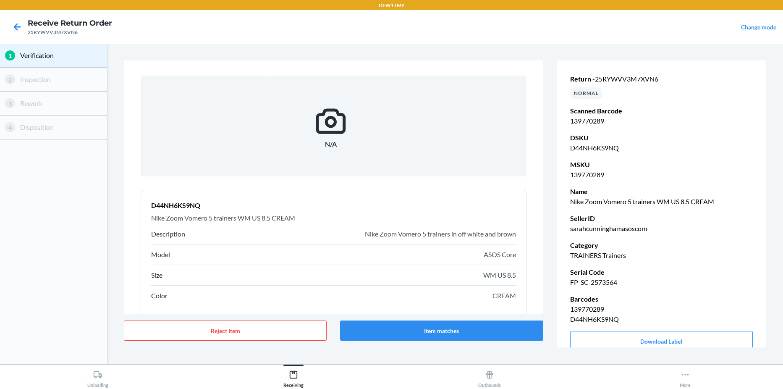
scroll to position [42, 0]
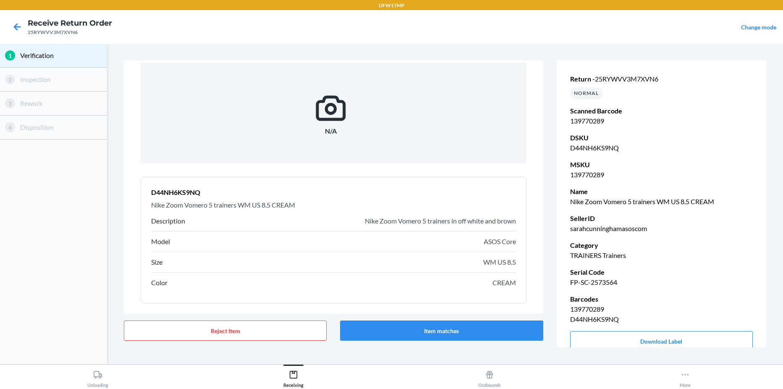
click at [478, 316] on div "Reject Item Item matches" at bounding box center [333, 330] width 419 height 34
click at [473, 329] on button "Item matches" at bounding box center [441, 330] width 203 height 20
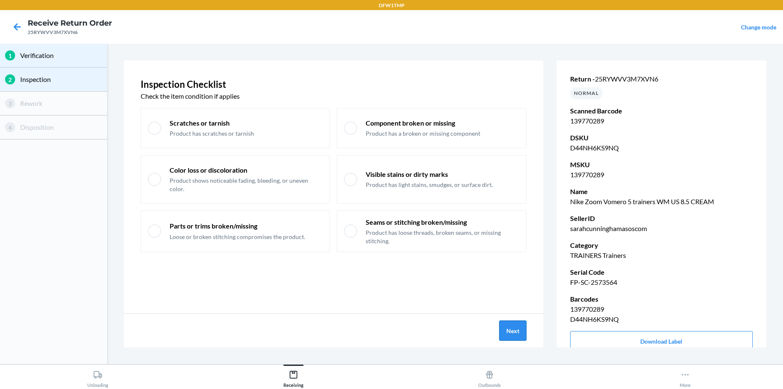
click at [515, 329] on button "Next" at bounding box center [512, 330] width 27 height 20
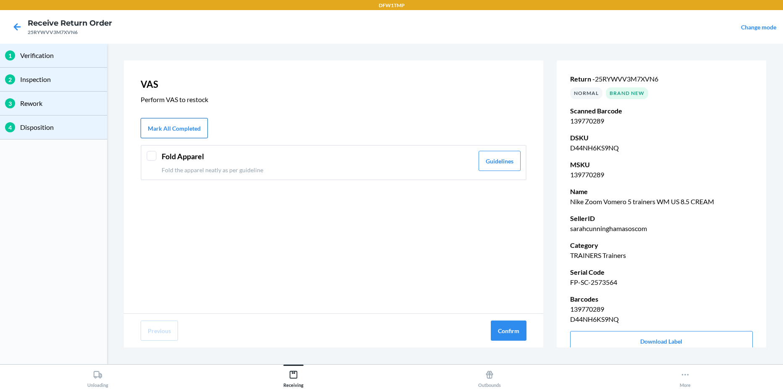
click at [186, 118] on button "Mark All Completed" at bounding box center [174, 128] width 67 height 20
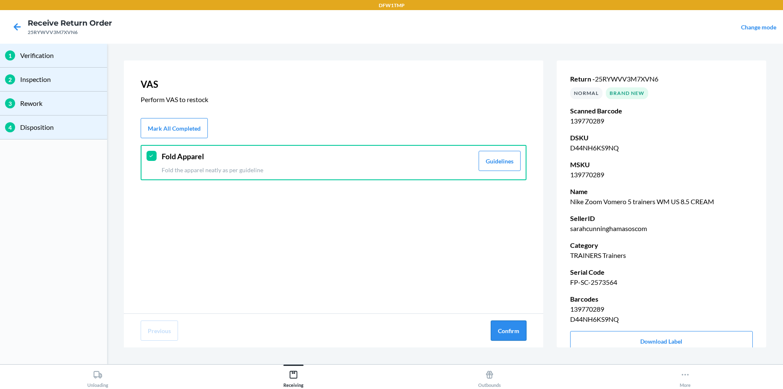
click at [520, 327] on button "Confirm" at bounding box center [509, 330] width 36 height 20
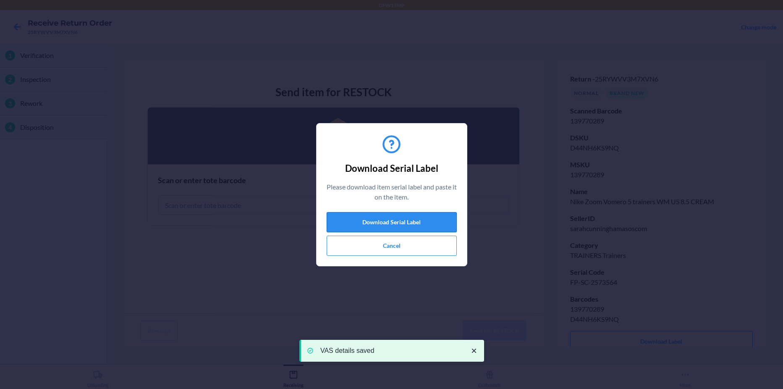
click at [386, 218] on button "Download Serial Label" at bounding box center [391, 222] width 130 height 20
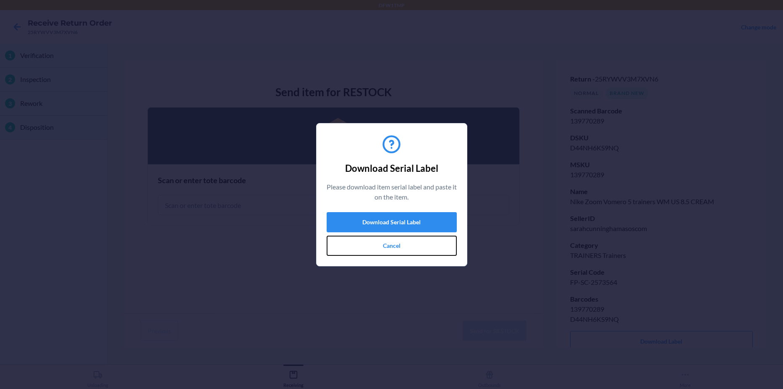
click at [372, 247] on button "Cancel" at bounding box center [391, 245] width 130 height 20
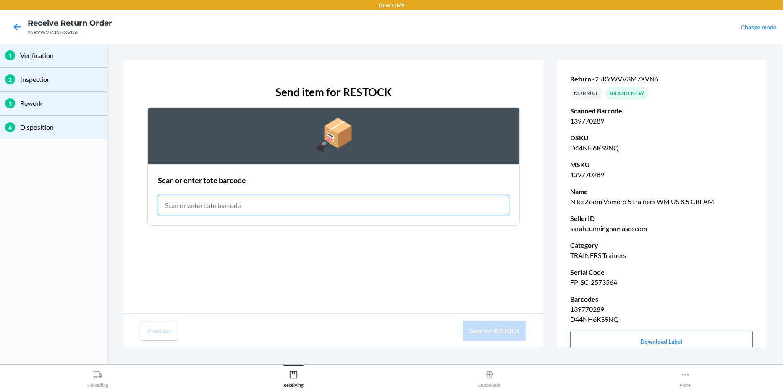
click at [272, 205] on input "text" at bounding box center [333, 205] width 351 height 20
type input "RET-PA-0098"
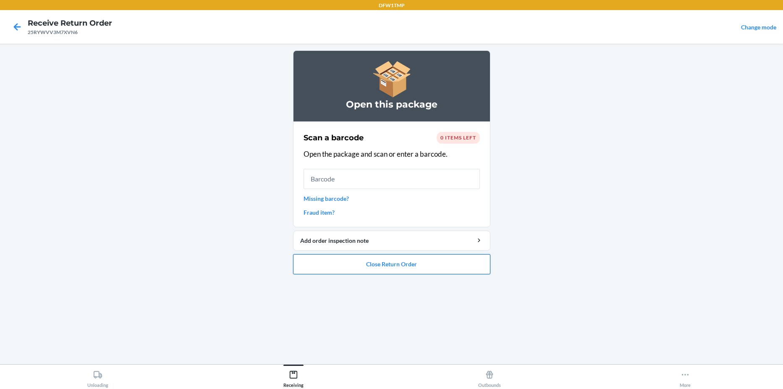
click at [376, 266] on button "Close Return Order" at bounding box center [391, 264] width 197 height 20
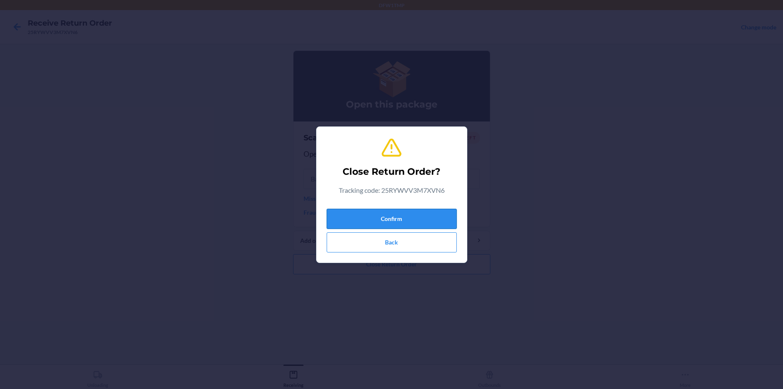
click at [369, 222] on button "Confirm" at bounding box center [391, 219] width 130 height 20
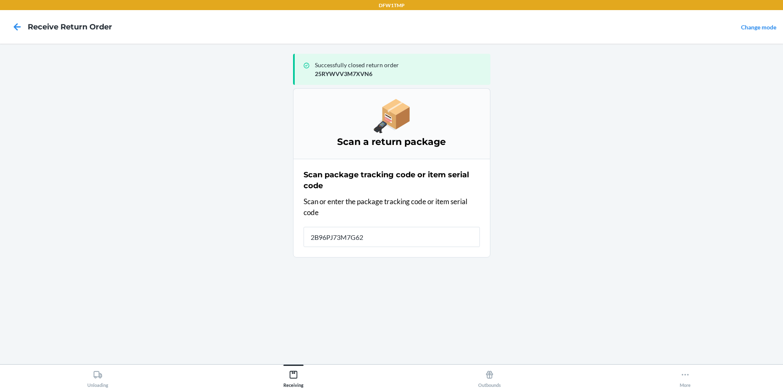
type input "2B96PJ73M7G628"
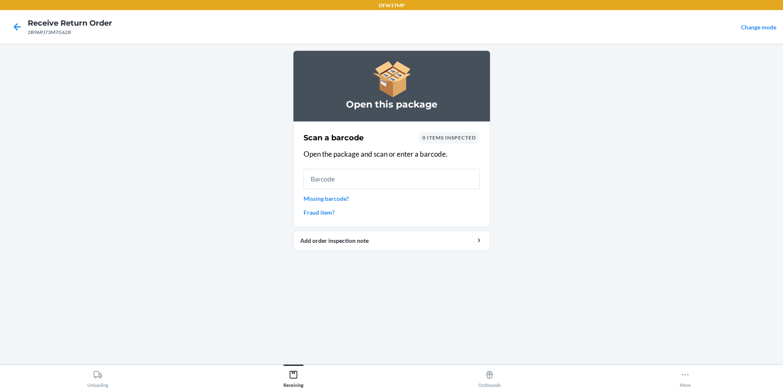
click at [340, 183] on input "text" at bounding box center [391, 179] width 176 height 20
type input "142170832"
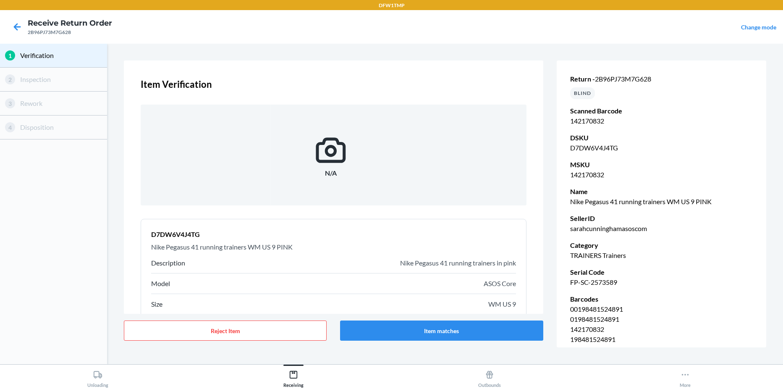
scroll to position [62, 0]
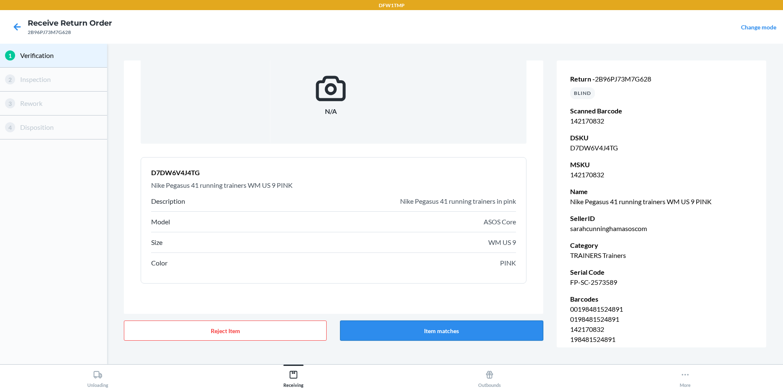
click at [498, 326] on button "Item matches" at bounding box center [441, 330] width 203 height 20
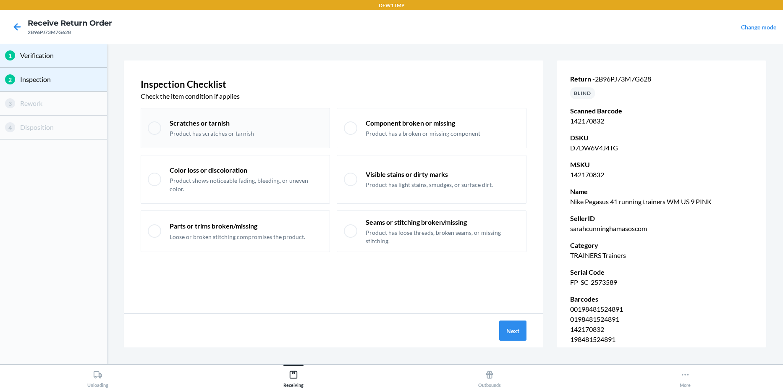
click at [219, 128] on p "Scratches or tarnish" at bounding box center [212, 122] width 84 height 9
click at [261, 121] on div "Scratches or tarnish Product has scratches or tarnish" at bounding box center [246, 127] width 153 height 19
checkbox input "false"
click at [374, 175] on div "Visible stains or dirty marks Product has light stains, smudges, or surface dir…" at bounding box center [429, 179] width 127 height 19
checkbox input "true"
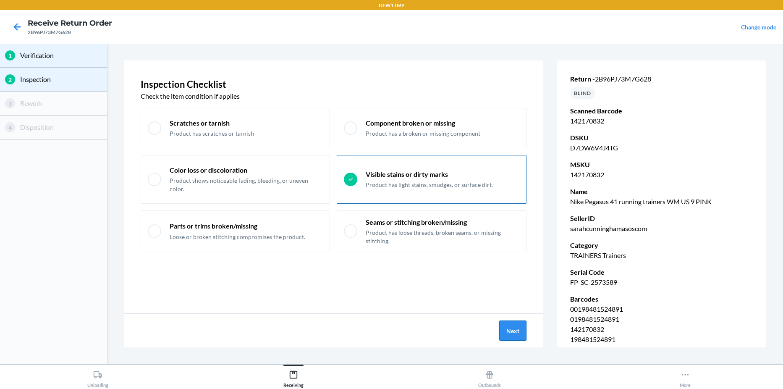
click at [511, 330] on button "Next" at bounding box center [512, 330] width 27 height 20
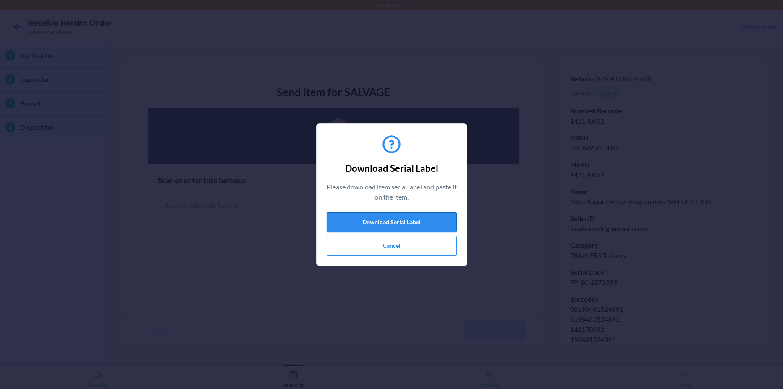
click at [337, 219] on button "Download Serial Label" at bounding box center [391, 222] width 130 height 20
click at [379, 245] on button "Cancel" at bounding box center [391, 245] width 130 height 20
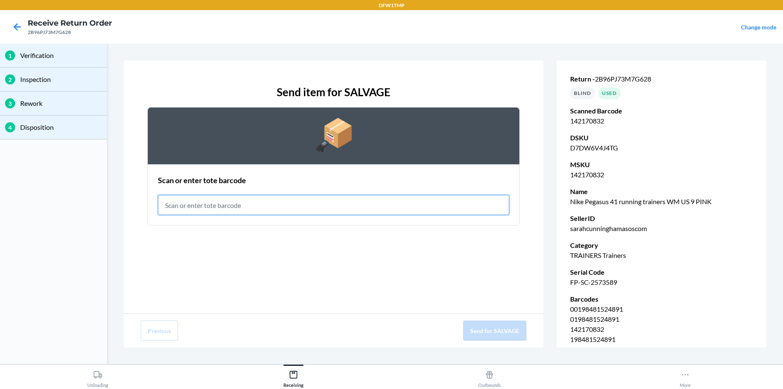
click at [224, 205] on input "text" at bounding box center [333, 205] width 351 height 20
type input "RET-SLV-0001"
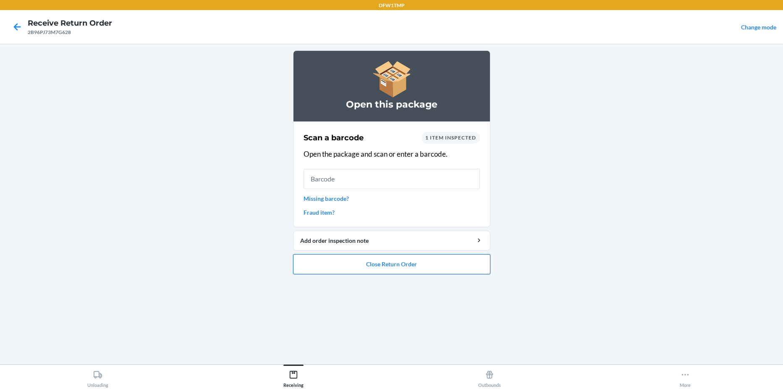
click at [328, 261] on button "Close Return Order" at bounding box center [391, 264] width 197 height 20
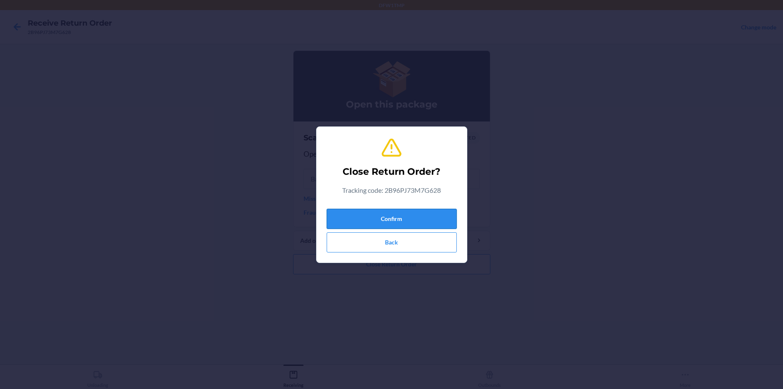
click at [340, 217] on button "Confirm" at bounding box center [391, 219] width 130 height 20
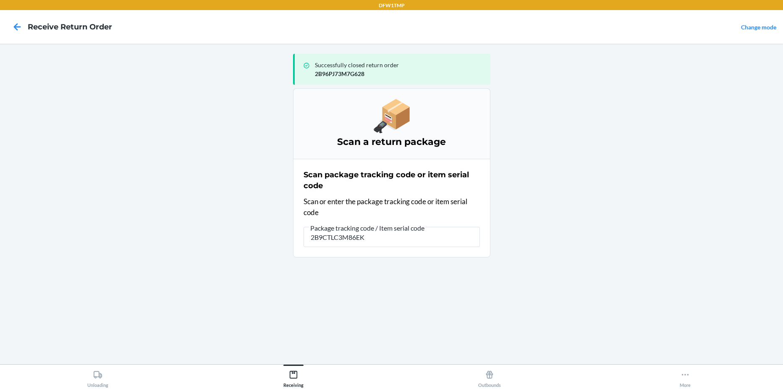
type input "2B9CTLC3M86EK3"
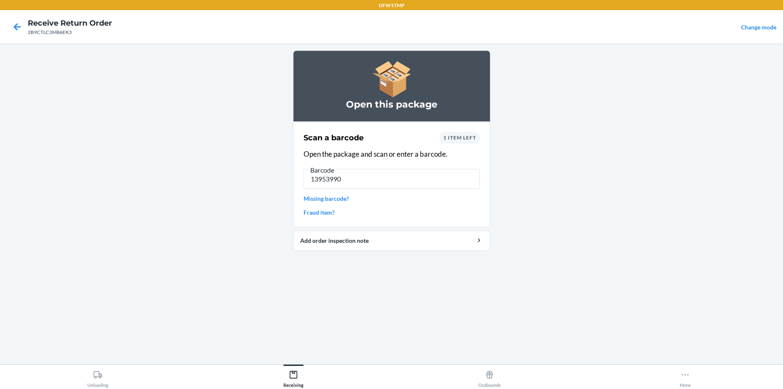
type input "139539907"
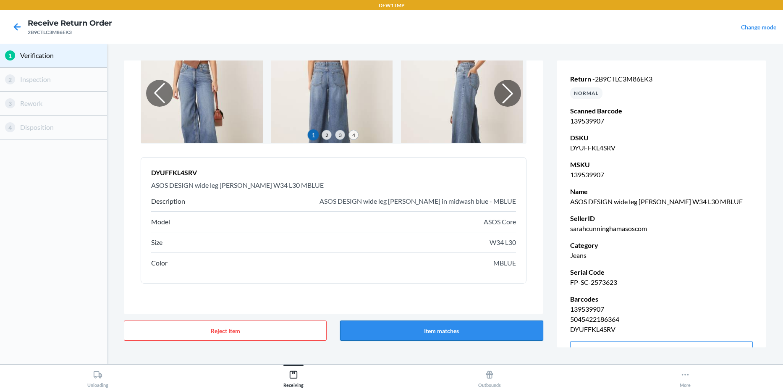
click at [459, 328] on button "Item matches" at bounding box center [441, 330] width 203 height 20
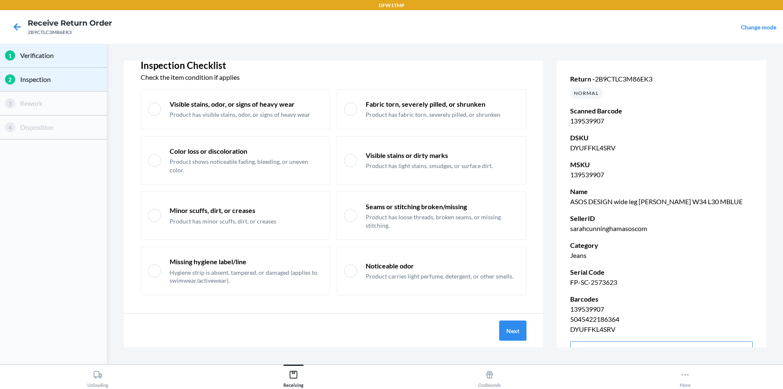
scroll to position [24, 0]
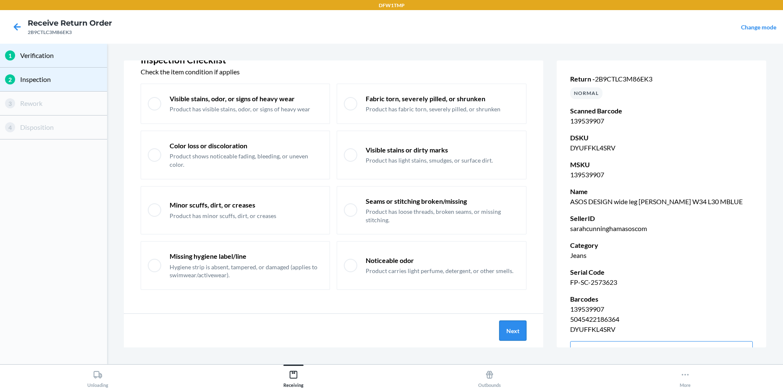
click at [521, 332] on button "Next" at bounding box center [512, 330] width 27 height 20
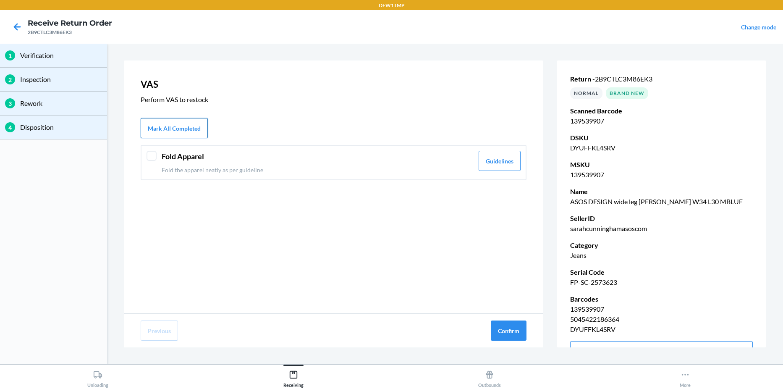
click at [187, 131] on button "Mark All Completed" at bounding box center [174, 128] width 67 height 20
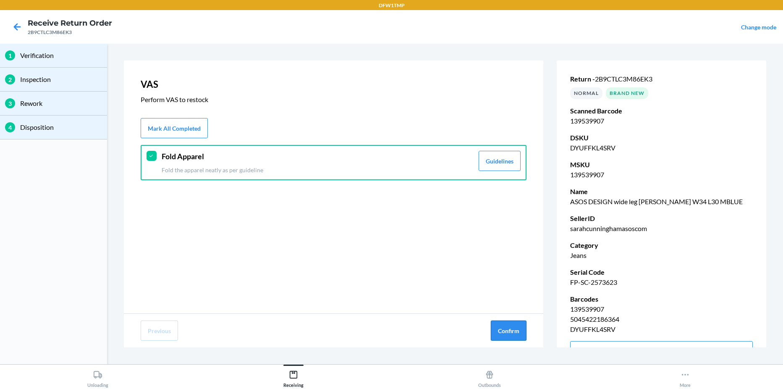
click at [516, 326] on button "Confirm" at bounding box center [509, 330] width 36 height 20
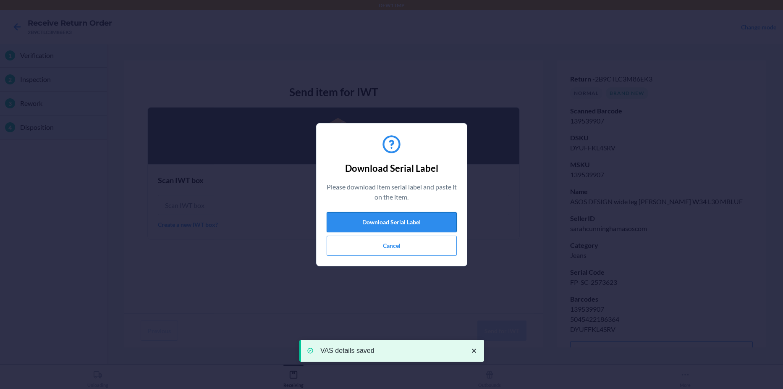
click at [356, 221] on button "Download Serial Label" at bounding box center [391, 222] width 130 height 20
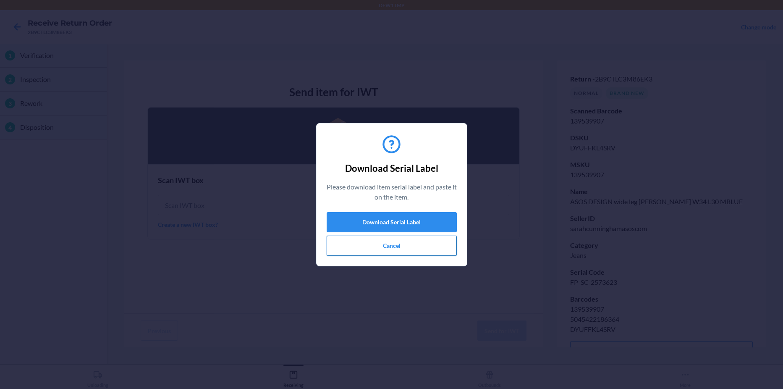
click at [377, 249] on button "Cancel" at bounding box center [391, 245] width 130 height 20
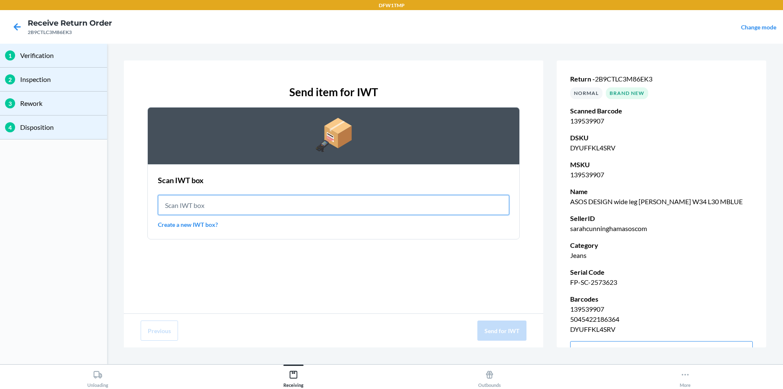
click at [255, 201] on input "text" at bounding box center [333, 205] width 351 height 20
type input "IWT0000019CK"
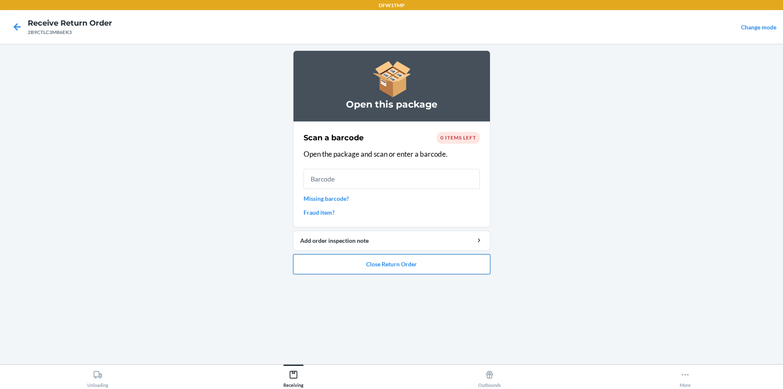
click at [317, 265] on button "Close Return Order" at bounding box center [391, 264] width 197 height 20
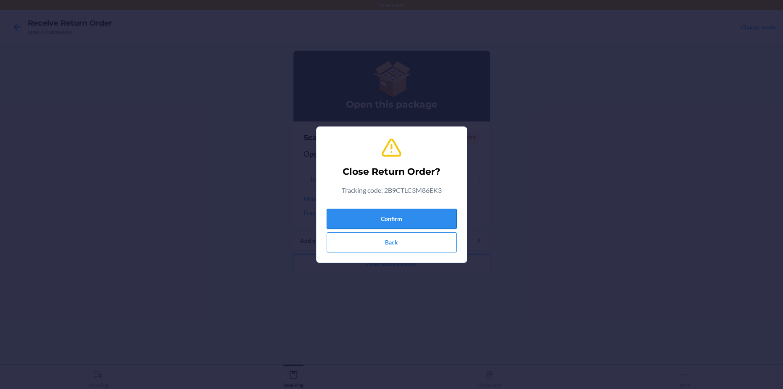
click at [380, 217] on button "Confirm" at bounding box center [391, 219] width 130 height 20
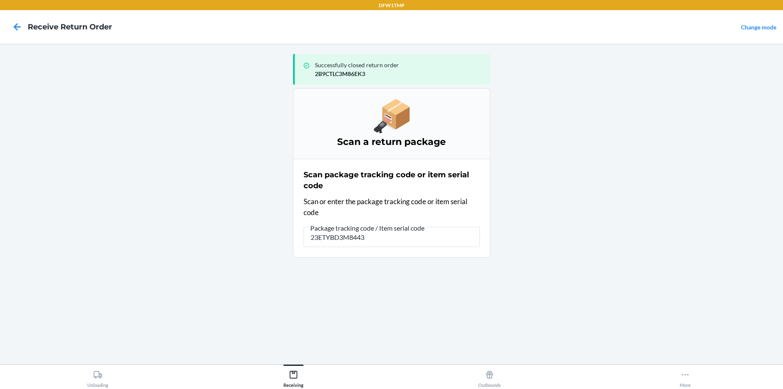
type input "23ETYBD3M8443B"
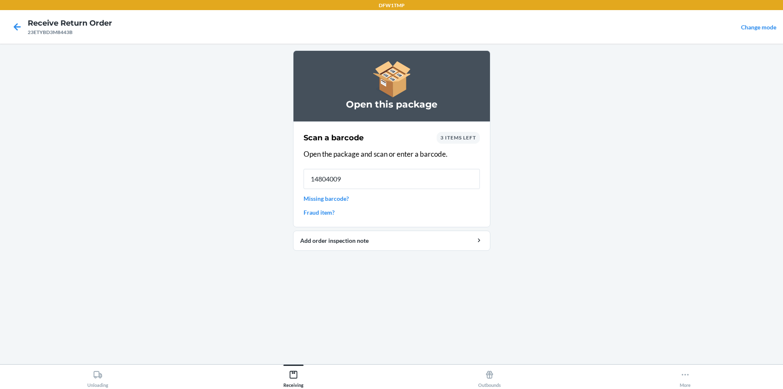
type input "148040097"
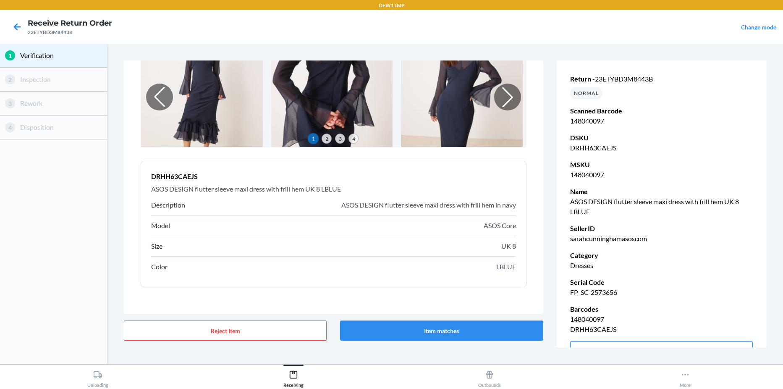
scroll to position [62, 0]
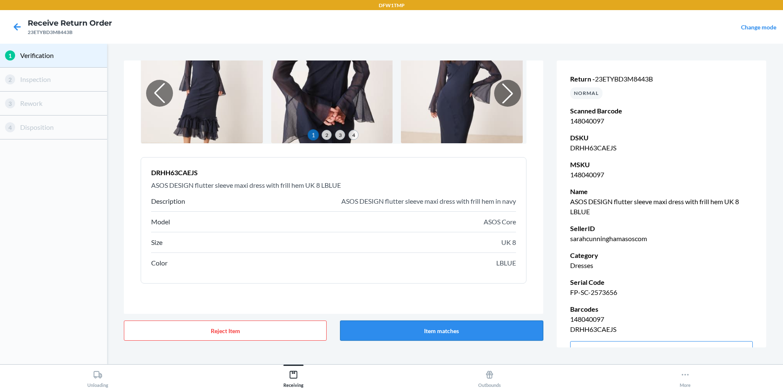
click at [426, 330] on button "Item matches" at bounding box center [441, 330] width 203 height 20
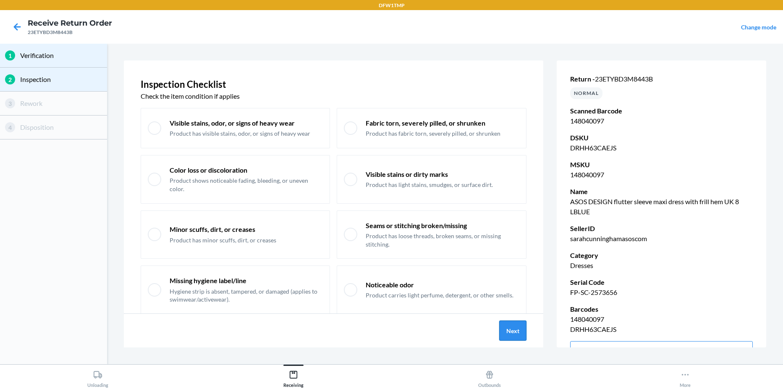
click at [505, 324] on button "Next" at bounding box center [512, 330] width 27 height 20
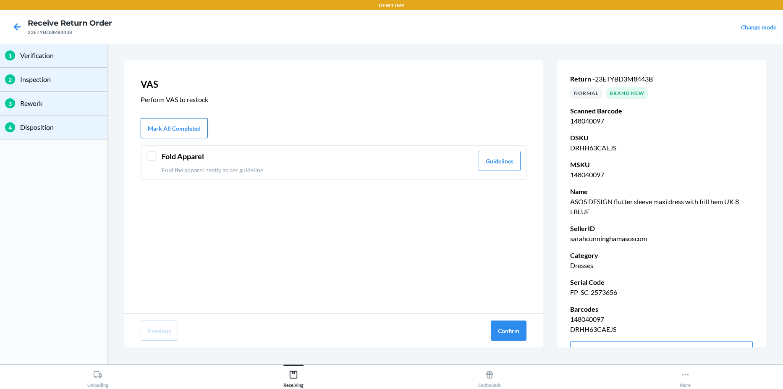
click at [180, 128] on button "Mark All Completed" at bounding box center [174, 128] width 67 height 20
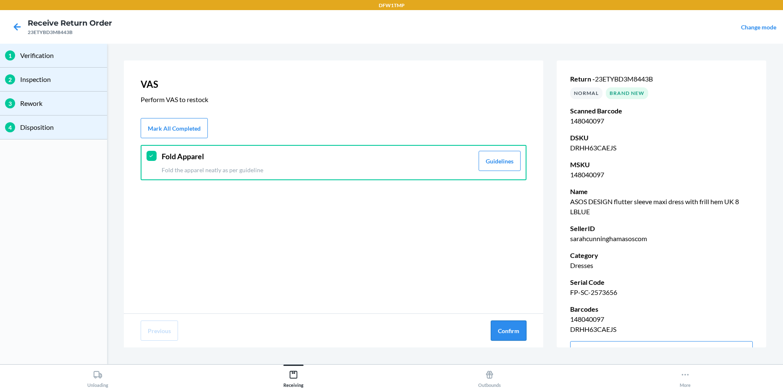
click at [508, 329] on button "Confirm" at bounding box center [509, 330] width 36 height 20
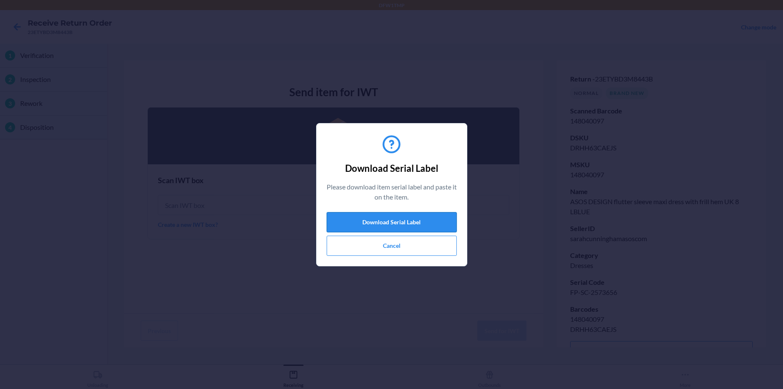
click at [408, 221] on button "Download Serial Label" at bounding box center [391, 222] width 130 height 20
click at [376, 247] on button "Cancel" at bounding box center [391, 245] width 130 height 20
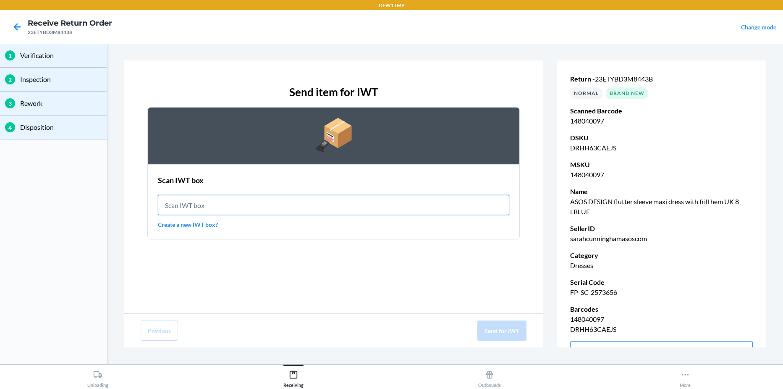
click at [319, 205] on input "text" at bounding box center [333, 205] width 351 height 20
type input "IWT0000019CK"
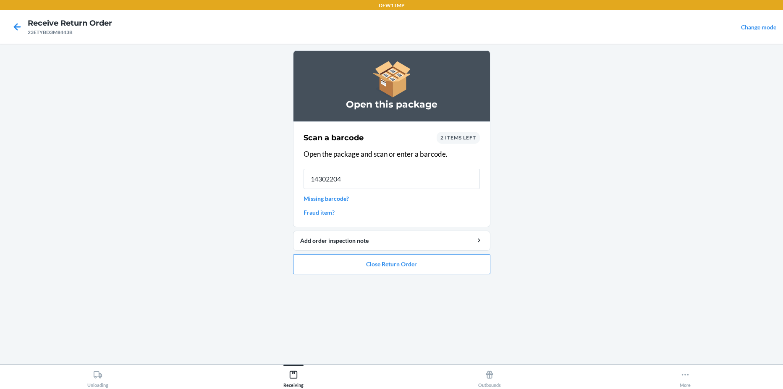
type input "143022040"
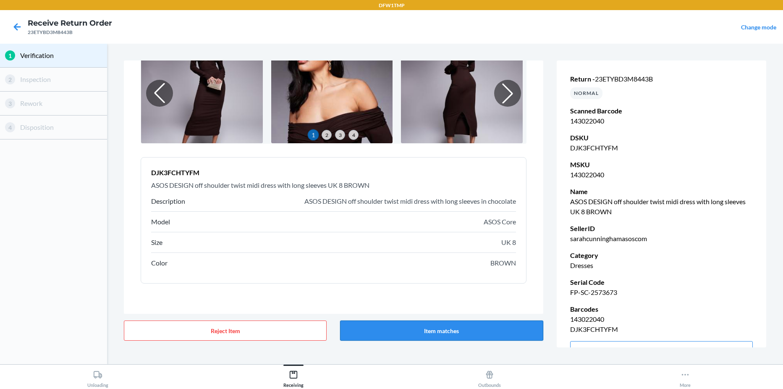
click at [400, 324] on button "Item matches" at bounding box center [441, 330] width 203 height 20
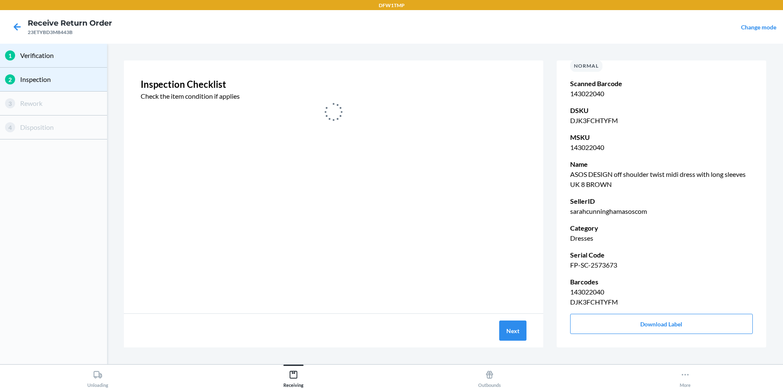
scroll to position [42, 0]
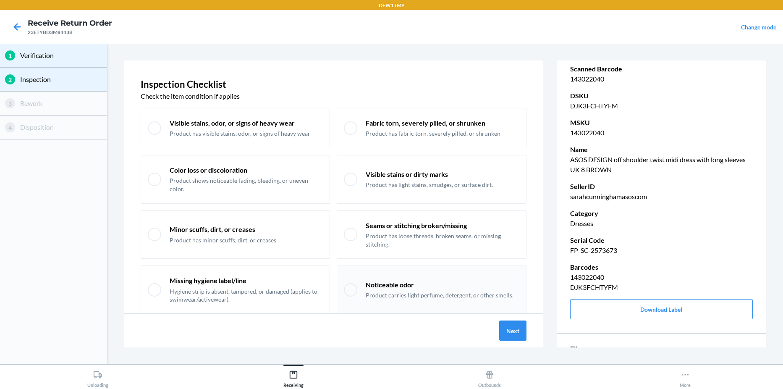
click at [399, 299] on div "Noticeable odor Product carries light perfume, detergent, or other smells." at bounding box center [431, 289] width 189 height 49
checkbox input "true"
click at [516, 329] on button "Next" at bounding box center [512, 330] width 27 height 20
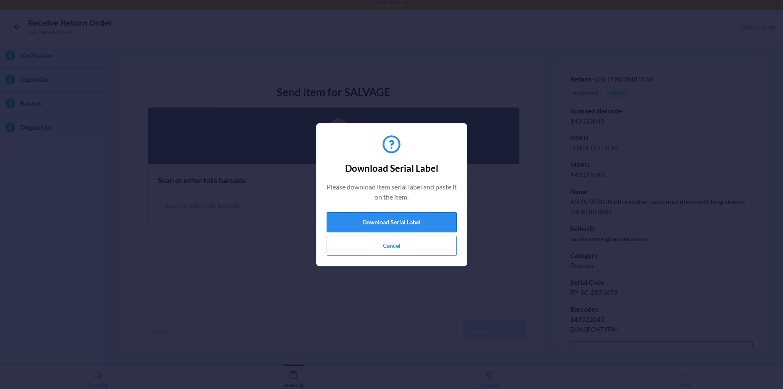
click at [355, 225] on button "Download Serial Label" at bounding box center [391, 222] width 130 height 20
click at [350, 248] on button "Cancel" at bounding box center [391, 245] width 130 height 20
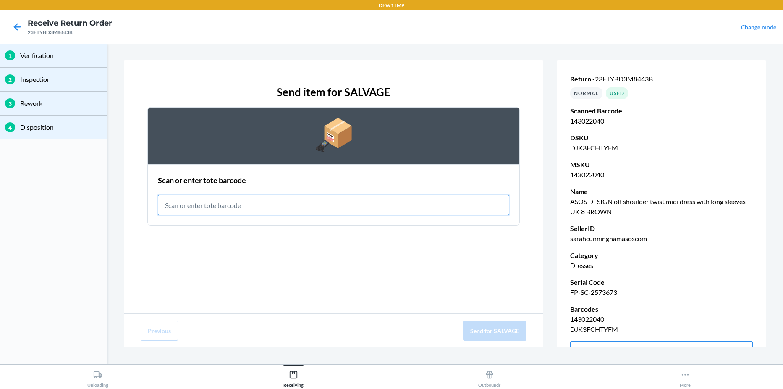
click at [235, 206] on input "text" at bounding box center [333, 205] width 351 height 20
type input "RET-SLV-0001"
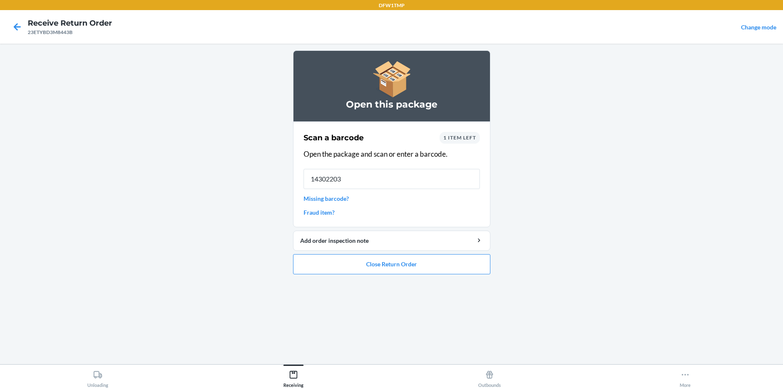
type input "143022034"
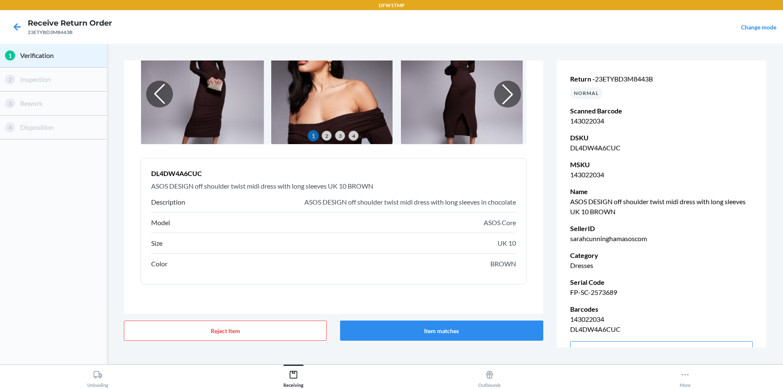
scroll to position [62, 0]
click at [408, 327] on button "Item matches" at bounding box center [441, 330] width 203 height 20
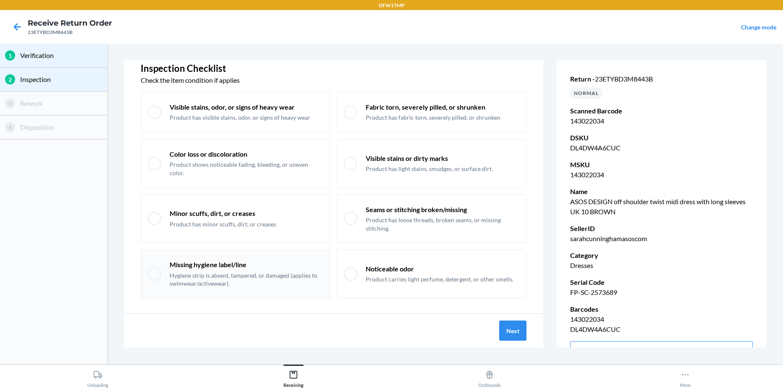
scroll to position [24, 0]
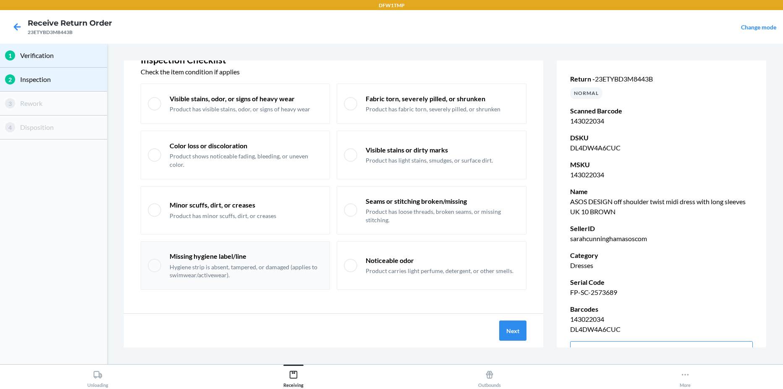
click at [170, 269] on p "Hygiene strip is absent, tampered, or damaged (applies to swimwear/activewear)." at bounding box center [246, 271] width 153 height 16
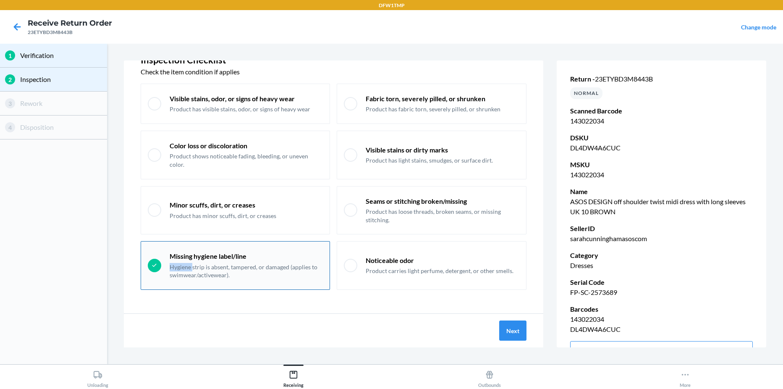
click at [170, 269] on p "Hygiene strip is absent, tampered, or damaged (applies to swimwear/activewear)." at bounding box center [246, 271] width 153 height 16
checkbox input "false"
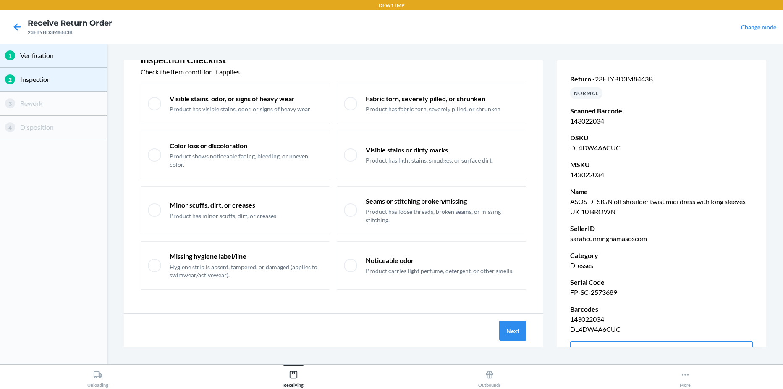
drag, startPoint x: 170, startPoint y: 269, endPoint x: 133, endPoint y: 285, distance: 40.2
click at [133, 285] on div "Inspection Checklist Check the item condition if applies Visible stains, odor, …" at bounding box center [333, 186] width 419 height 253
click at [191, 217] on p "Product has minor scuffs, dirt, or creases" at bounding box center [223, 216] width 107 height 8
checkbox input "true"
click at [387, 212] on p "Product has loose threads, broken seams, or missing stitching." at bounding box center [442, 215] width 153 height 16
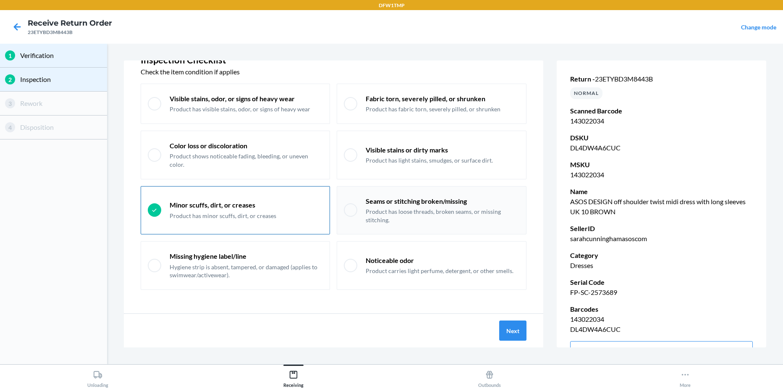
checkbox input "true"
click at [513, 327] on button "Next" at bounding box center [512, 330] width 27 height 20
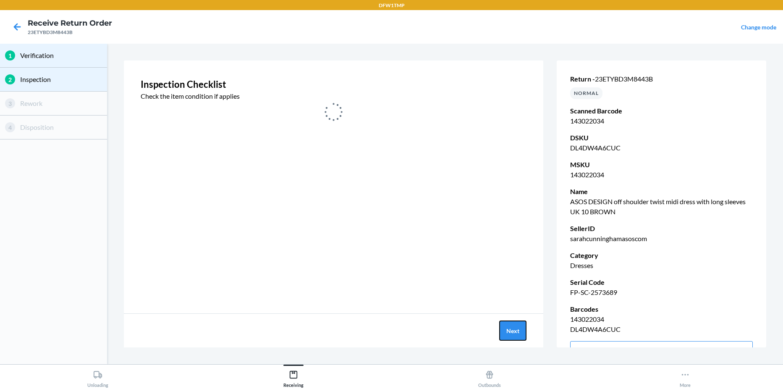
scroll to position [0, 0]
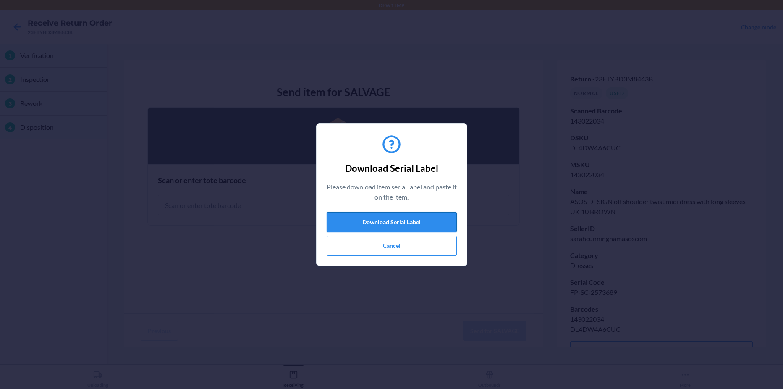
click at [399, 224] on button "Download Serial Label" at bounding box center [391, 222] width 130 height 20
click at [356, 240] on button "Cancel" at bounding box center [391, 245] width 130 height 20
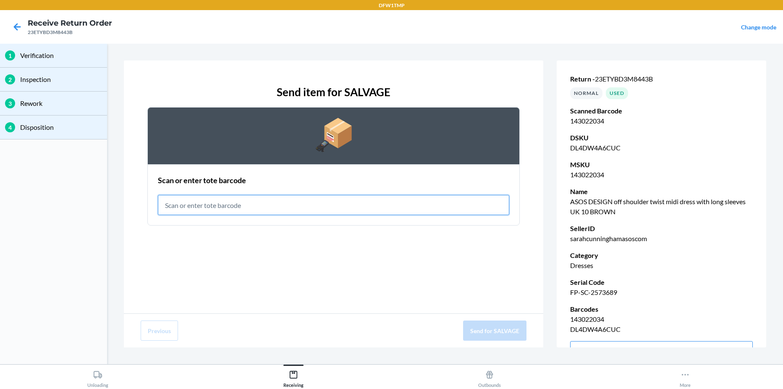
click at [293, 202] on input "text" at bounding box center [333, 205] width 351 height 20
type input "RET-SLV-0001"
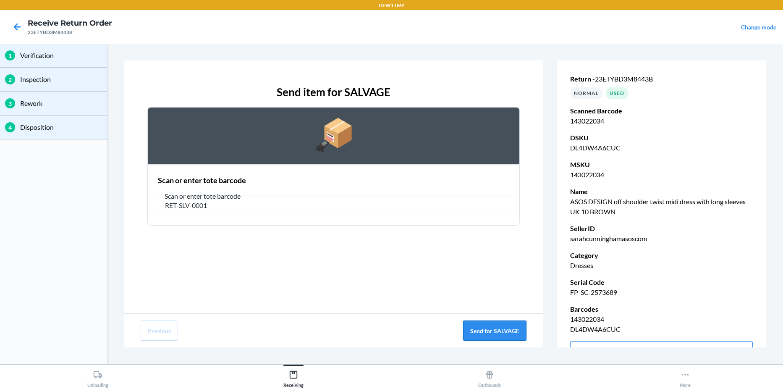
click at [464, 337] on button "Send for SALVAGE" at bounding box center [494, 330] width 63 height 20
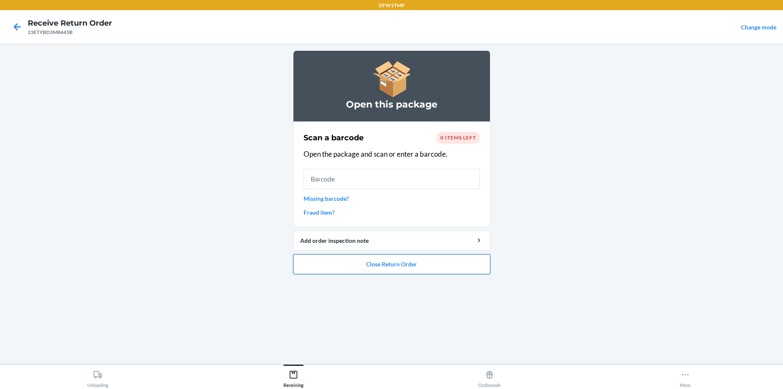
click at [354, 270] on button "Close Return Order" at bounding box center [391, 264] width 197 height 20
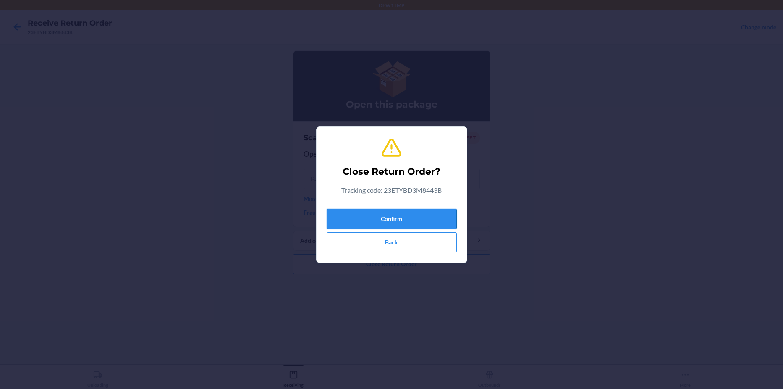
click at [340, 213] on button "Confirm" at bounding box center [391, 219] width 130 height 20
